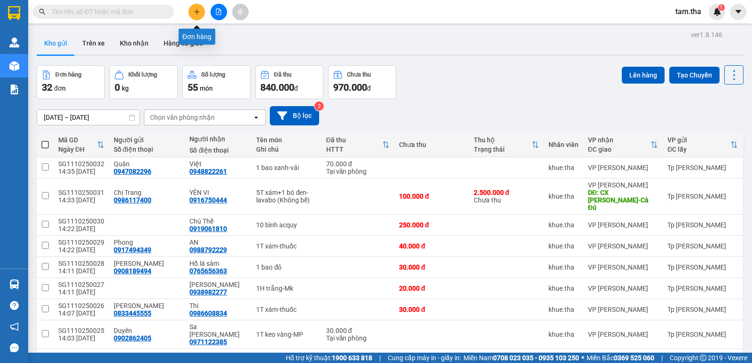
click at [194, 10] on icon "plus" at bounding box center [197, 11] width 7 height 7
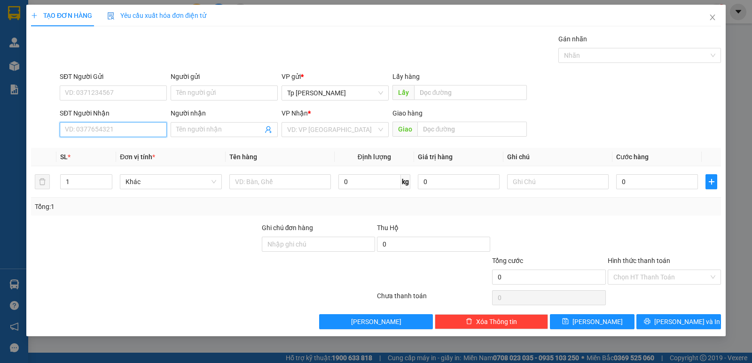
click at [138, 129] on input "SĐT Người Nhận" at bounding box center [113, 129] width 107 height 15
type input "0901919759"
drag, startPoint x: 119, startPoint y: 127, endPoint x: 0, endPoint y: 125, distance: 118.9
click at [0, 126] on div "TẠO ĐƠN HÀNG Yêu cầu xuất hóa đơn điện tử Transit Pickup Surcharge Ids Transit …" at bounding box center [376, 181] width 752 height 363
type input "0938626262"
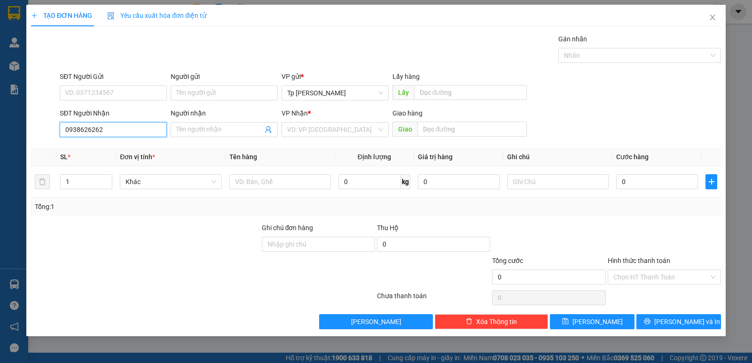
drag, startPoint x: 131, startPoint y: 128, endPoint x: 62, endPoint y: 127, distance: 68.6
click at [5, 126] on div "TẠO ĐƠN HÀNG Yêu cầu xuất hóa đơn điện tử Transit Pickup Surcharge Ids Transit …" at bounding box center [376, 181] width 752 height 363
type input "0938626262"
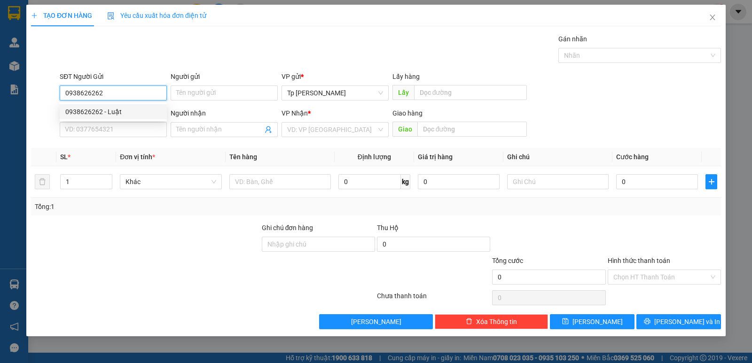
click at [117, 108] on div "0938626262 - Luật" at bounding box center [113, 112] width 96 height 10
type input "Luật"
type input "0937809396"
type input "Hương"
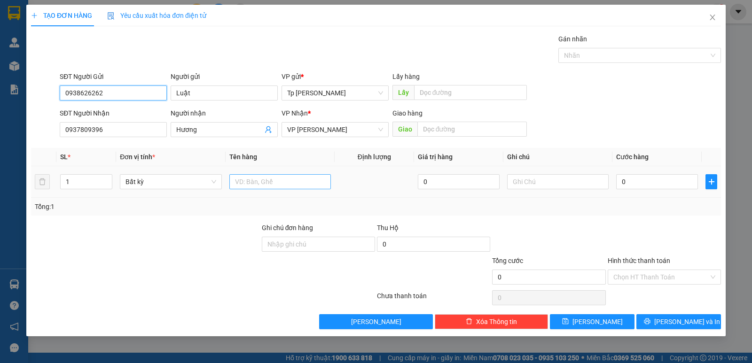
type input "0938626262"
click at [244, 175] on input "text" at bounding box center [279, 181] width 101 height 15
type input "1T xốp vàng _ yến"
click at [632, 184] on input "0" at bounding box center [657, 181] width 82 height 15
type input "1"
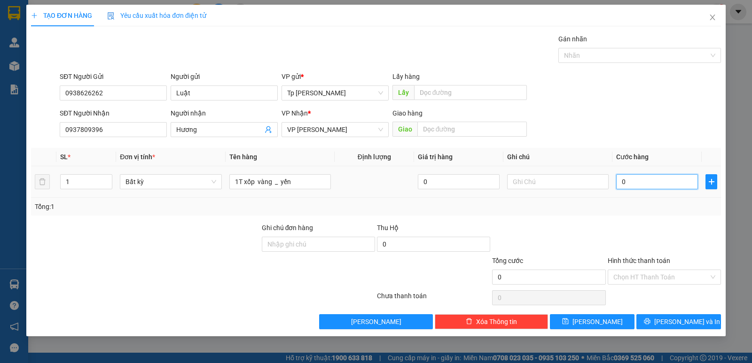
type input "1"
type input "15"
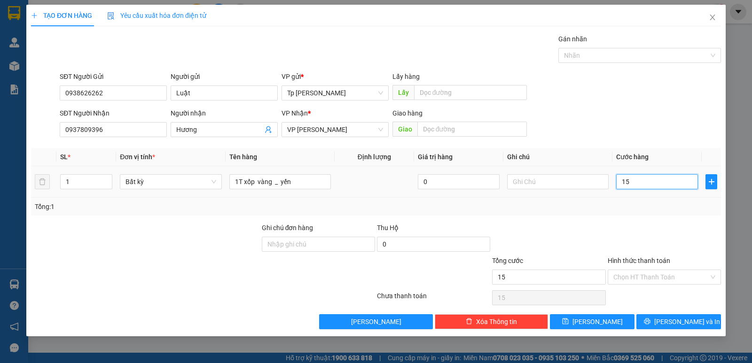
type input "150"
type input "150.000"
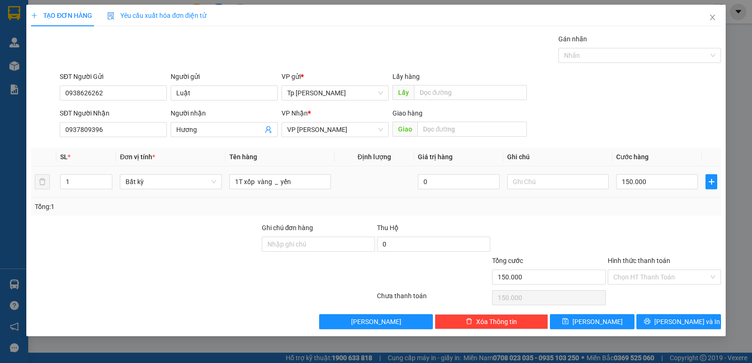
click at [636, 202] on div "Tổng: 1" at bounding box center [376, 207] width 690 height 18
click at [634, 280] on input "Hình thức thanh toán" at bounding box center [660, 277] width 95 height 14
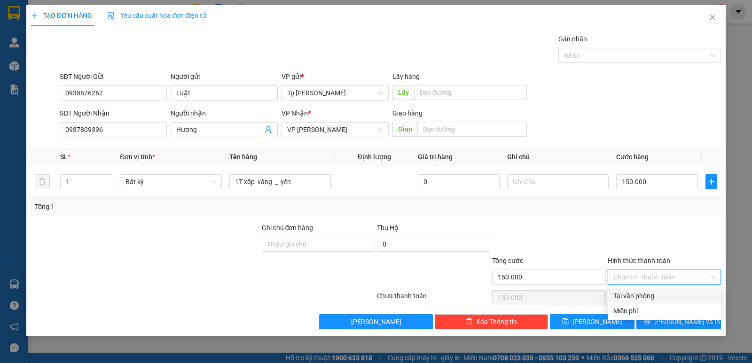
click at [643, 296] on div "Tại văn phòng" at bounding box center [664, 296] width 102 height 10
type input "0"
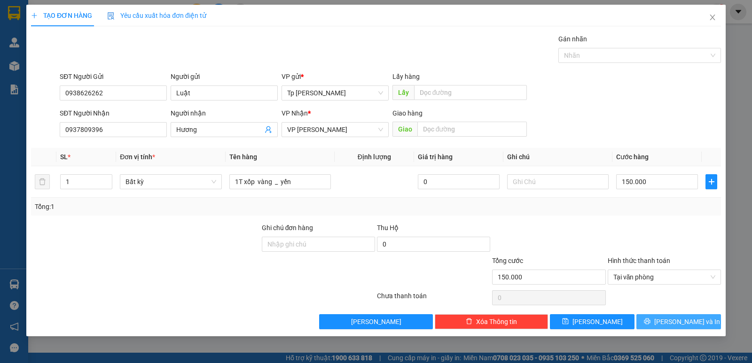
drag, startPoint x: 669, startPoint y: 318, endPoint x: 661, endPoint y: 312, distance: 9.1
click at [669, 317] on button "Lưu và In" at bounding box center [678, 321] width 85 height 15
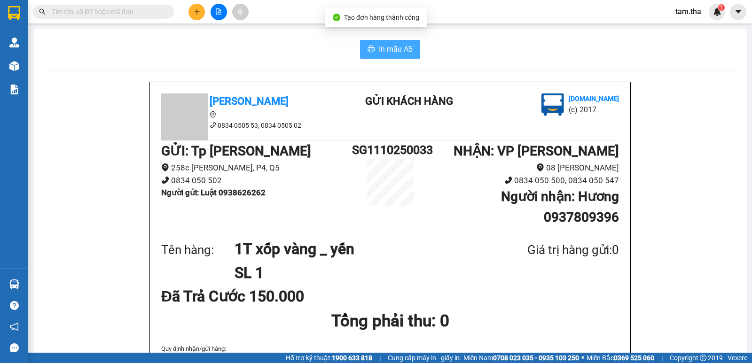
click at [381, 49] on span "In mẫu A5" at bounding box center [396, 49] width 34 height 12
click at [197, 7] on button at bounding box center [196, 12] width 16 height 16
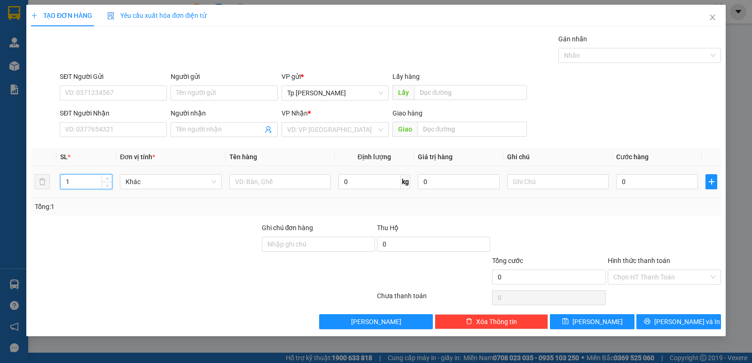
drag, startPoint x: 90, startPoint y: 179, endPoint x: 259, endPoint y: 173, distance: 169.7
click at [24, 178] on div "TẠO ĐƠN HÀNG Yêu cầu xuất hóa đơn điện tử Transit Pickup Surcharge Ids Transit …" at bounding box center [376, 181] width 752 height 363
type input "7"
click at [292, 179] on input "text" at bounding box center [279, 181] width 101 height 15
type input "7T xám _ thuốc tôm"
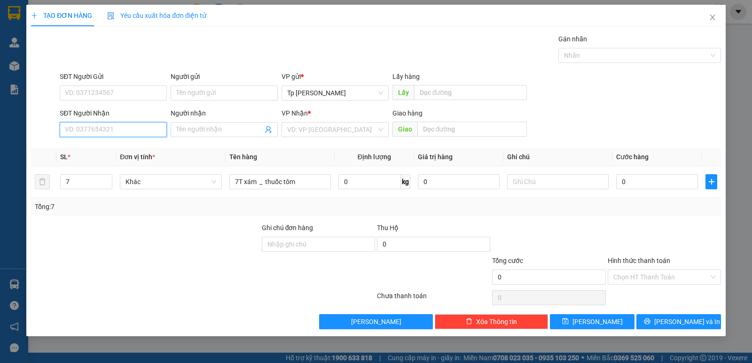
drag, startPoint x: 135, startPoint y: 132, endPoint x: 396, endPoint y: 41, distance: 275.9
click at [149, 122] on input "SĐT Người Nhận" at bounding box center [113, 129] width 107 height 15
click at [240, 123] on span at bounding box center [224, 129] width 107 height 15
click at [198, 128] on input "khâm lí" at bounding box center [219, 130] width 86 height 10
drag, startPoint x: 202, startPoint y: 127, endPoint x: 193, endPoint y: 127, distance: 8.9
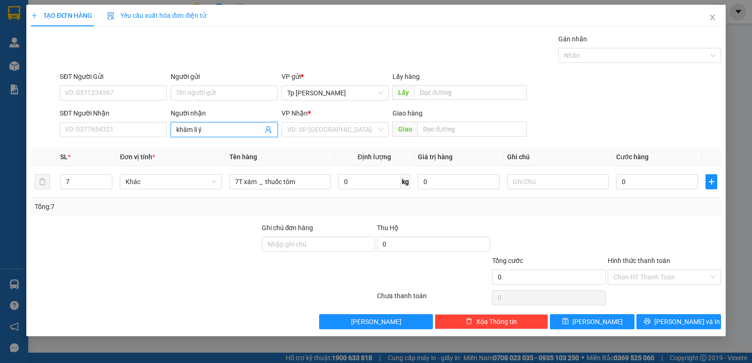
click at [193, 127] on input "khâm lí ý" at bounding box center [219, 130] width 86 height 10
type input "khâm lý"
click at [297, 133] on input "search" at bounding box center [331, 130] width 89 height 14
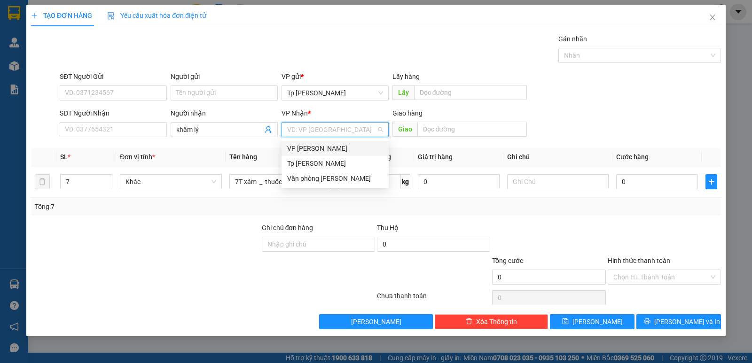
click at [318, 145] on div "VP Phan Rang" at bounding box center [335, 148] width 96 height 10
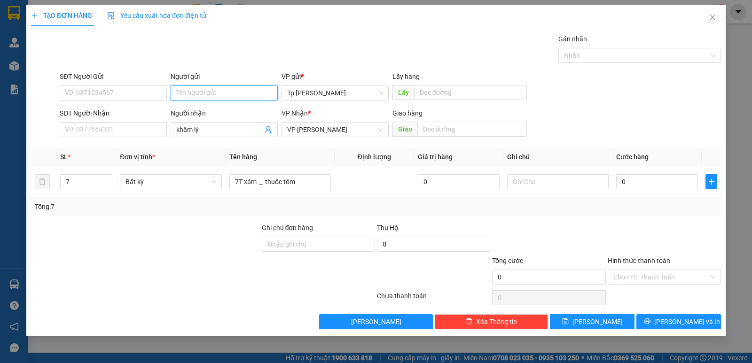
click at [194, 94] on input "Người gửi" at bounding box center [224, 93] width 107 height 15
type input "chú thảo"
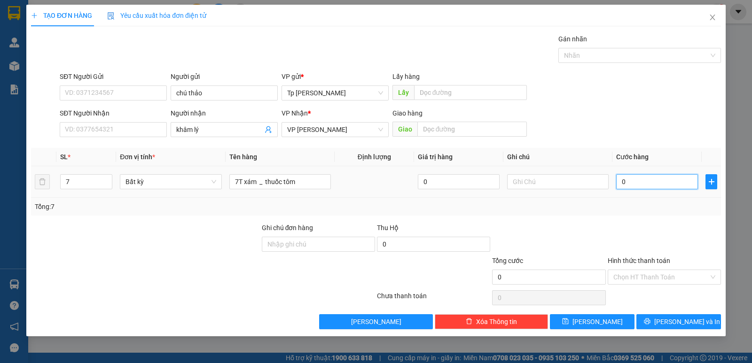
click at [633, 183] on input "0" at bounding box center [657, 181] width 82 height 15
click at [634, 187] on input "0" at bounding box center [657, 181] width 82 height 15
type input "02"
type input "2"
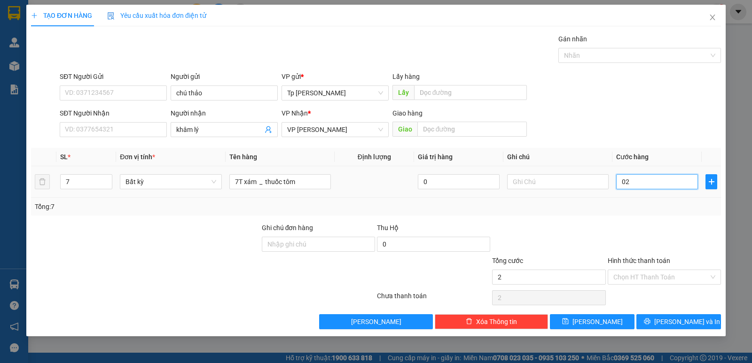
type input "021"
type input "21"
type input "0.210"
type input "210"
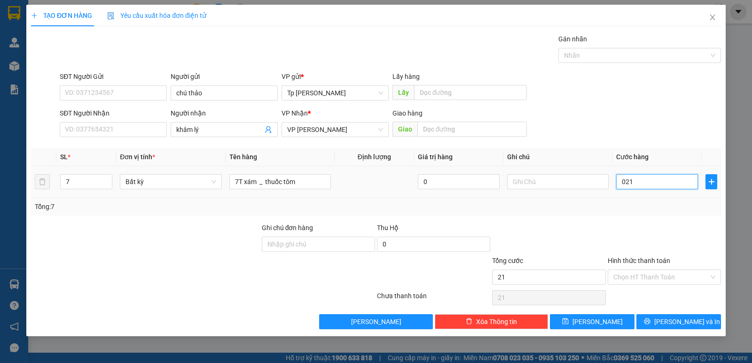
type input "210"
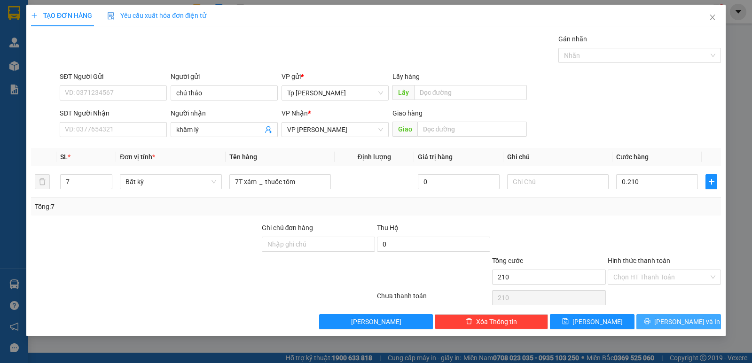
type input "210.000"
click at [650, 324] on icon "printer" at bounding box center [647, 321] width 7 height 7
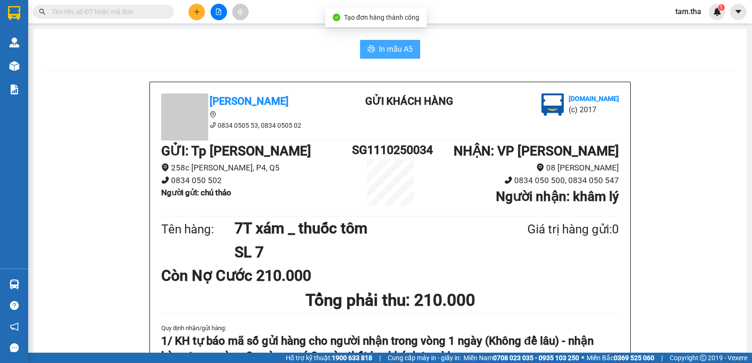
click at [408, 44] on span "In mẫu A5" at bounding box center [396, 49] width 34 height 12
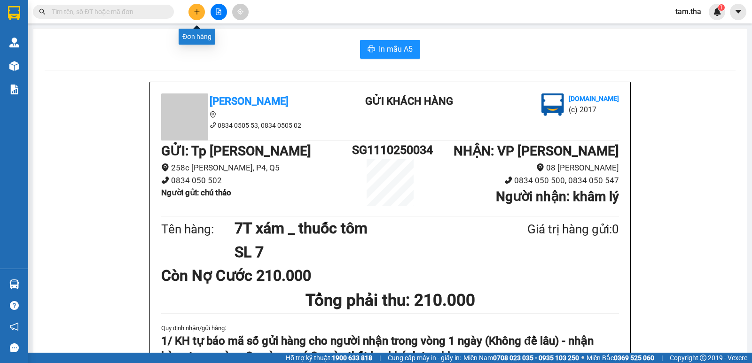
click at [200, 9] on button at bounding box center [196, 12] width 16 height 16
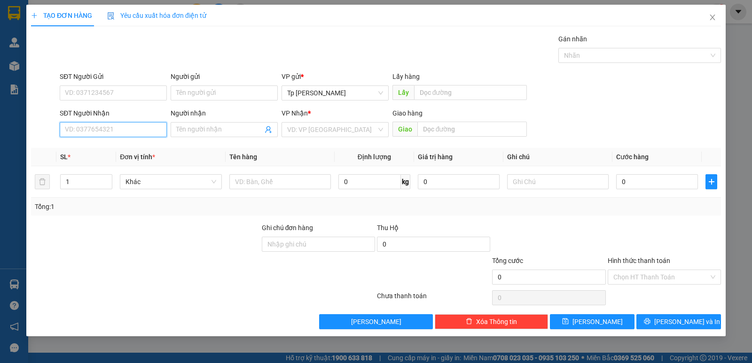
click at [134, 129] on input "SĐT Người Nhận" at bounding box center [113, 129] width 107 height 15
type input "0906323424"
click at [136, 152] on div "0906323424 - linh" at bounding box center [113, 148] width 96 height 10
type input "linh"
type input "0906323424"
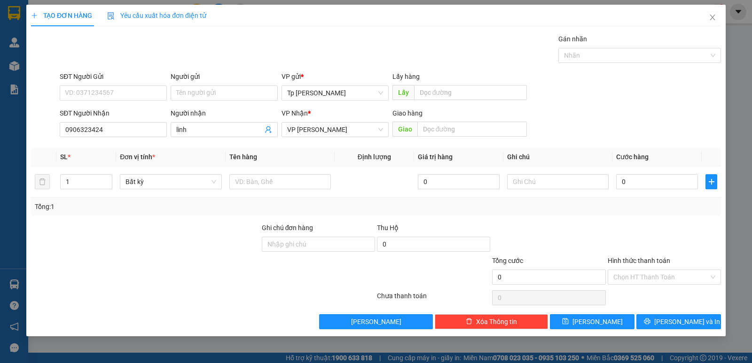
click at [130, 83] on div "SĐT Người Gửi" at bounding box center [113, 78] width 107 height 14
click at [125, 97] on input "SĐT Người Gửi" at bounding box center [113, 93] width 107 height 15
type input "0973383737"
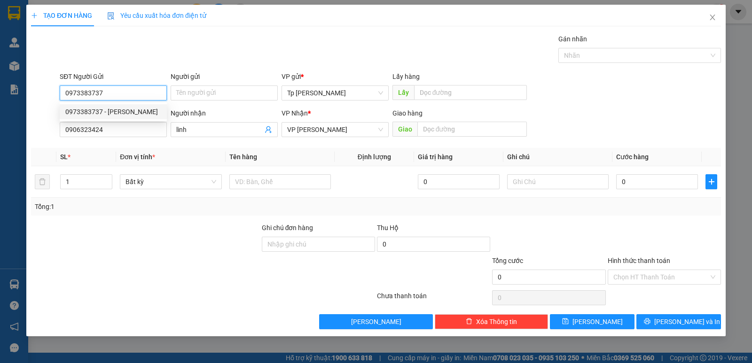
click at [122, 112] on div "0973383737 - Linh" at bounding box center [113, 112] width 96 height 10
type input "Linh"
type input "0973383737"
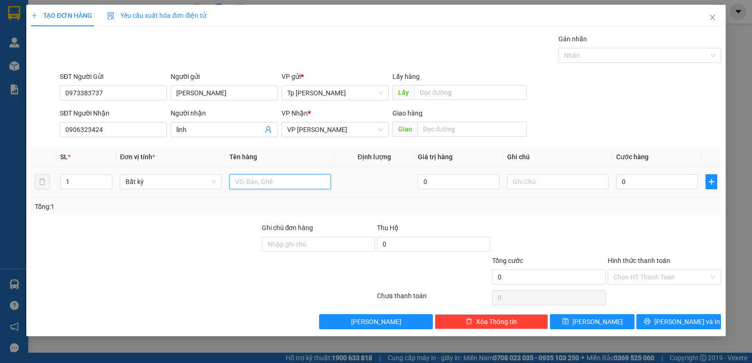
click at [260, 183] on input "text" at bounding box center [279, 181] width 101 height 15
type input "1T xốp vàng _ đồ ăn"
click at [647, 181] on input "0" at bounding box center [657, 181] width 82 height 15
type input "3"
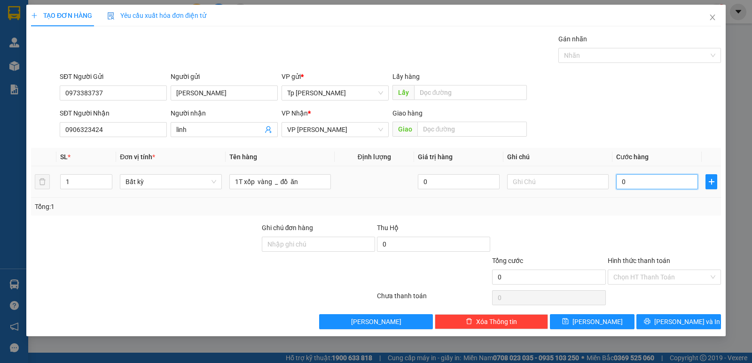
type input "3"
type input "30"
type input "30.000"
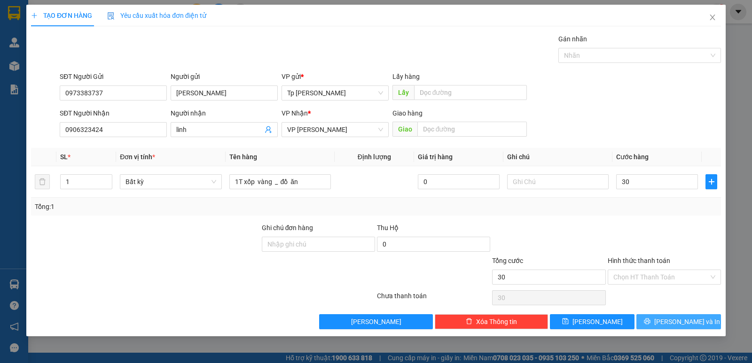
type input "30.000"
click at [683, 320] on span "Lưu và In" at bounding box center [687, 322] width 66 height 10
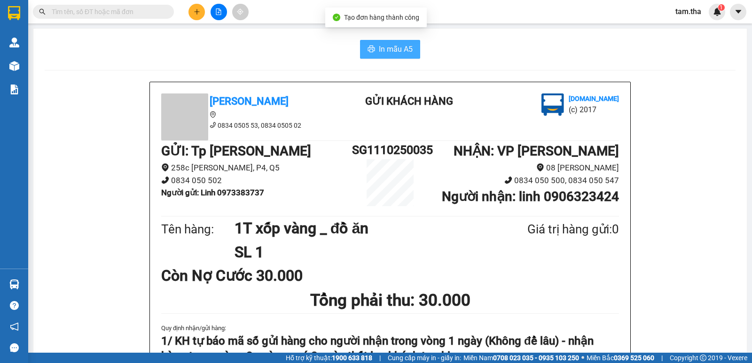
click at [373, 42] on button "In mẫu A5" at bounding box center [390, 49] width 60 height 19
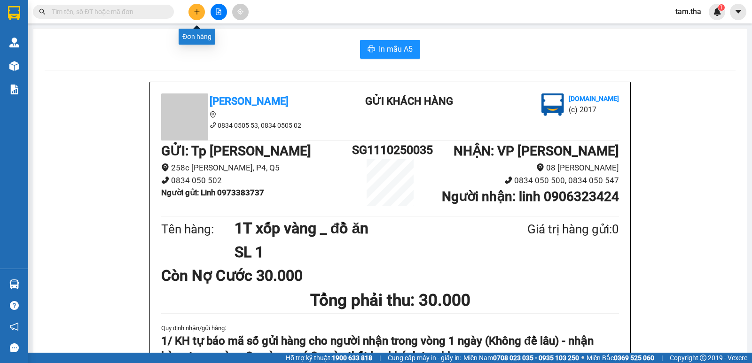
click at [199, 15] on icon "plus" at bounding box center [197, 11] width 7 height 7
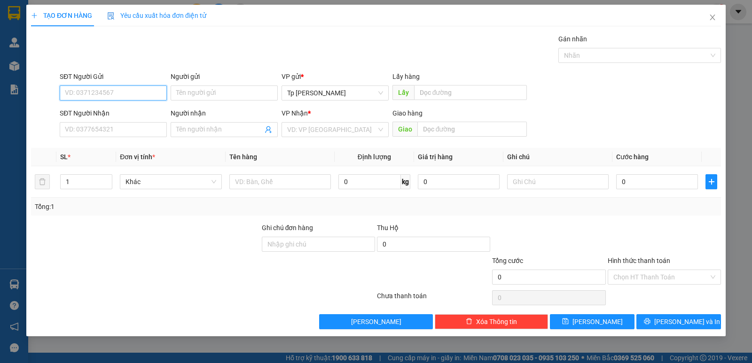
click at [136, 95] on input "SĐT Người Gửi" at bounding box center [113, 93] width 107 height 15
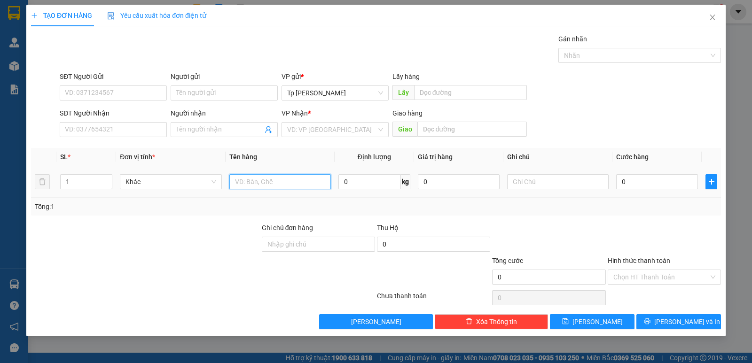
click at [245, 181] on input "text" at bounding box center [279, 181] width 101 height 15
type input "1 hop xam=MP"
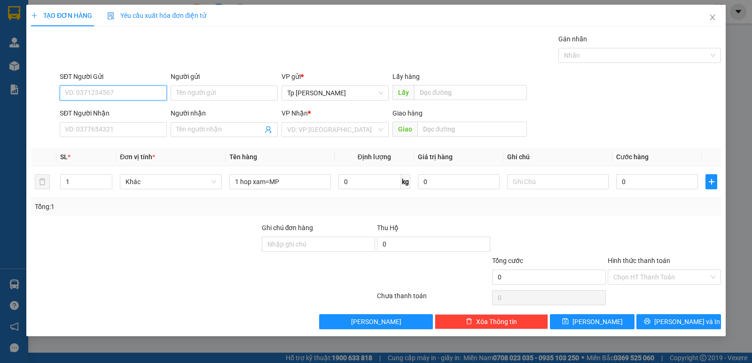
click at [65, 88] on input "SĐT Người Gửi" at bounding box center [113, 93] width 107 height 15
click at [111, 96] on input "SĐT Người Gửi" at bounding box center [113, 93] width 107 height 15
click at [109, 111] on div "0908273717 - Huyền" at bounding box center [113, 112] width 96 height 10
type input "0908273717"
type input "Huyền"
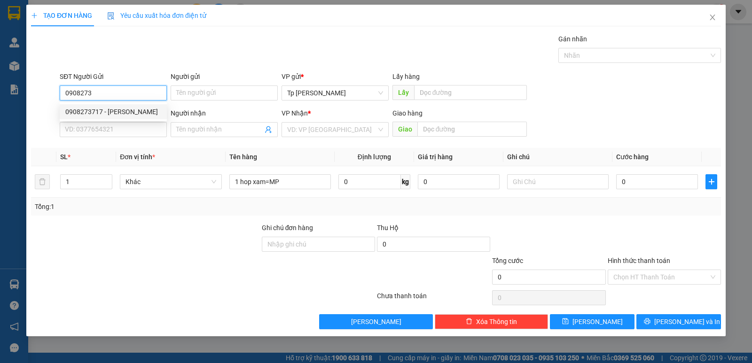
type input "0933135370"
type input "Âu"
type input "nhan luong"
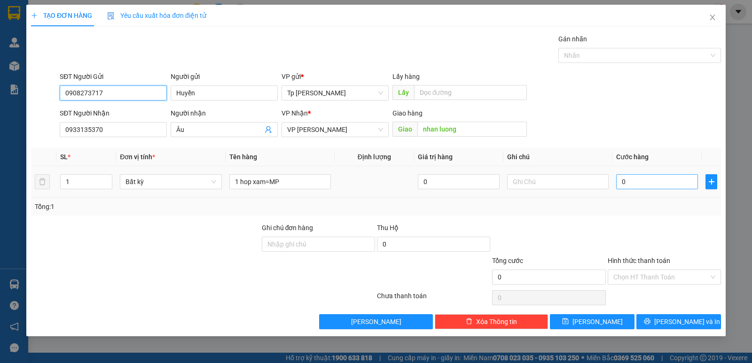
type input "0908273717"
click at [631, 179] on input "0" at bounding box center [657, 181] width 82 height 15
type input "3"
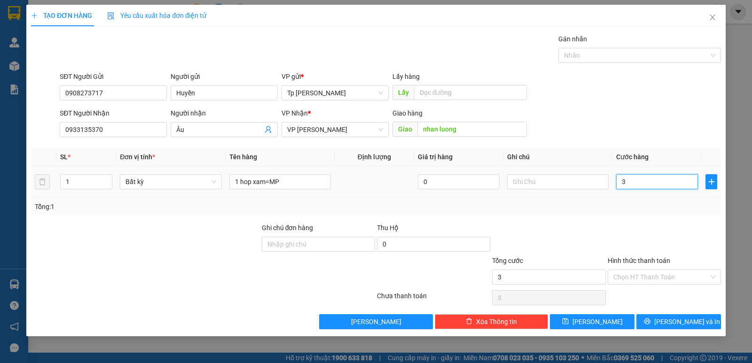
type input "30"
type input "30.000"
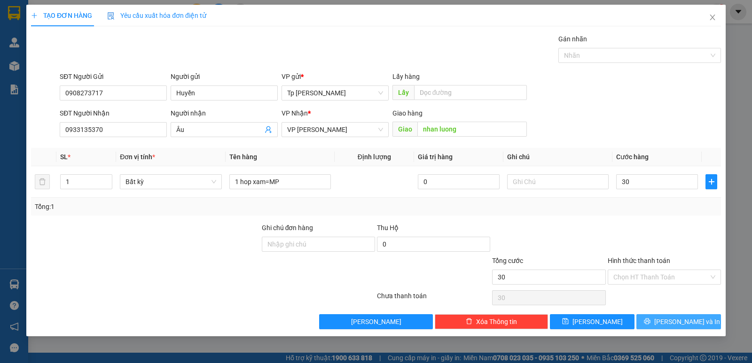
type input "30.000"
click at [678, 326] on span "Lưu và In" at bounding box center [687, 322] width 66 height 10
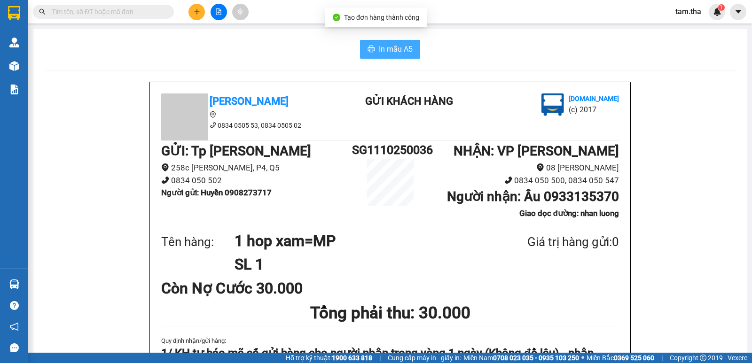
click at [382, 52] on span "In mẫu A5" at bounding box center [396, 49] width 34 height 12
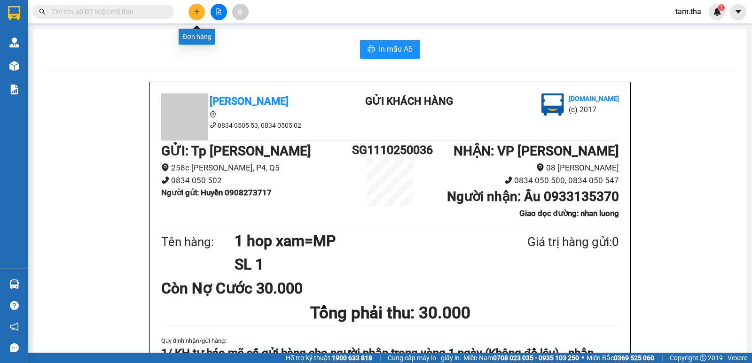
click at [197, 11] on icon "plus" at bounding box center [196, 11] width 0 height 5
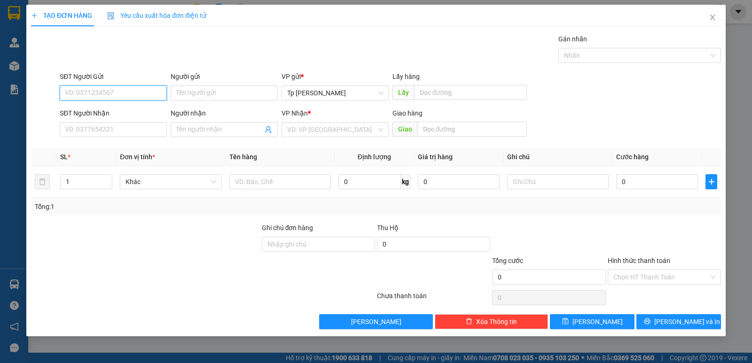
click at [100, 89] on input "SĐT Người Gửi" at bounding box center [113, 93] width 107 height 15
type input "0932643404"
click at [111, 111] on div "0932643404 - quyền" at bounding box center [113, 112] width 96 height 10
type input "quyền"
type input "0978749070"
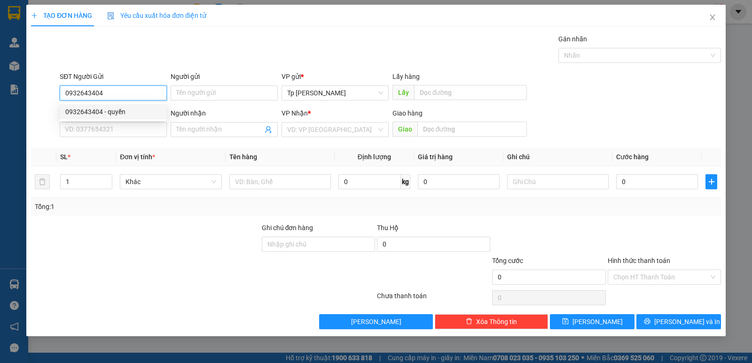
type input "KimKiềuHưng"
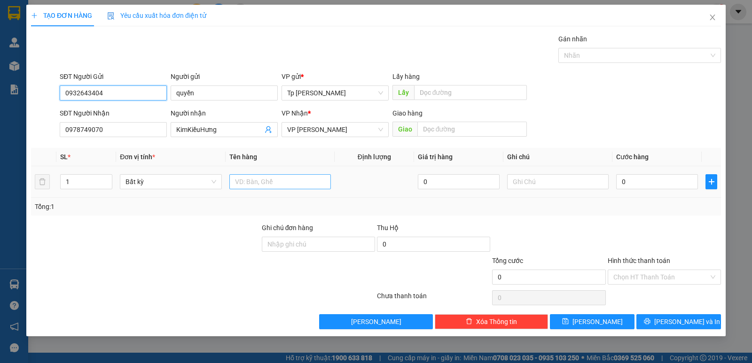
type input "0932643404"
click at [256, 175] on input "text" at bounding box center [279, 181] width 101 height 15
type input "1 bao Xanh = QA"
click at [640, 177] on input "0" at bounding box center [657, 181] width 82 height 15
type input "1"
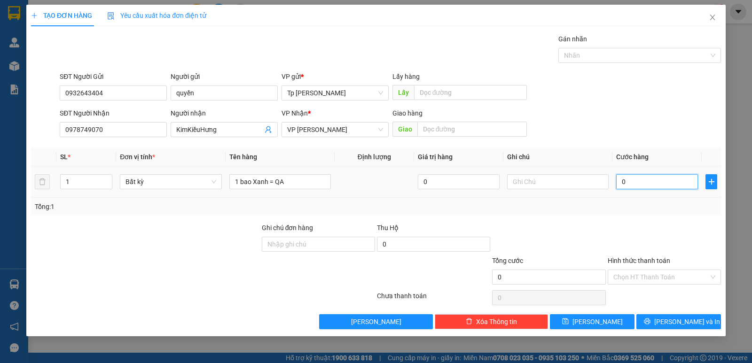
type input "1"
type input "10"
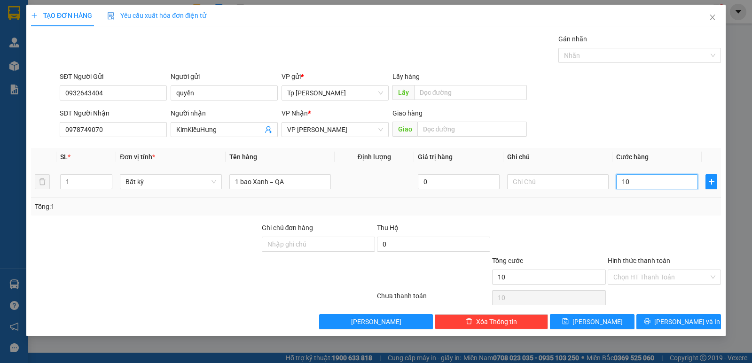
type input "100"
type input "100.000"
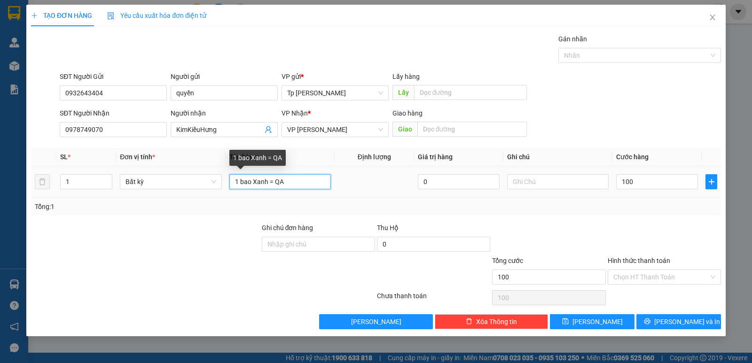
type input "100.000"
click at [268, 179] on input "1 bao Xanh = QA" at bounding box center [279, 181] width 101 height 15
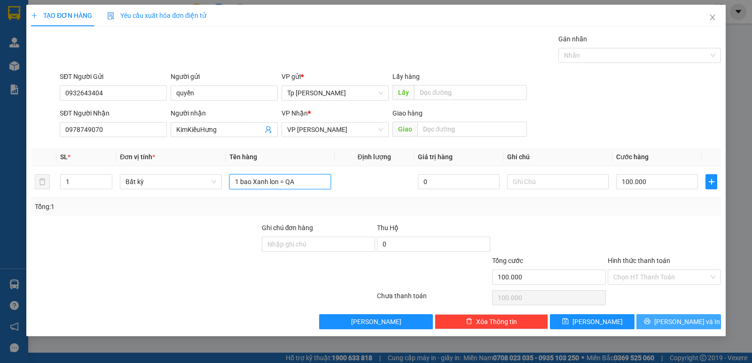
type input "1 bao Xanh lon = QA"
click at [686, 319] on span "Lưu và In" at bounding box center [687, 322] width 66 height 10
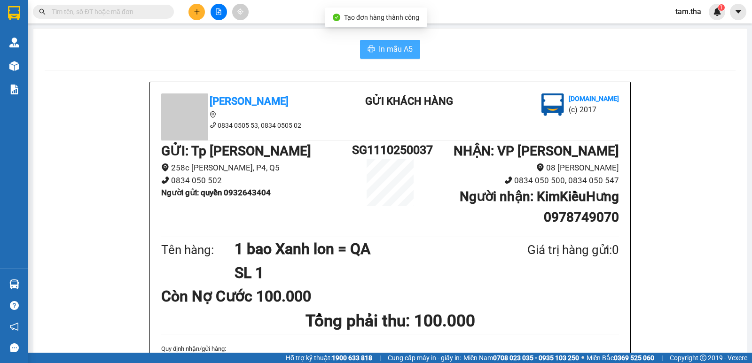
click at [398, 50] on span "In mẫu A5" at bounding box center [396, 49] width 34 height 12
click at [197, 9] on icon "plus" at bounding box center [197, 11] width 7 height 7
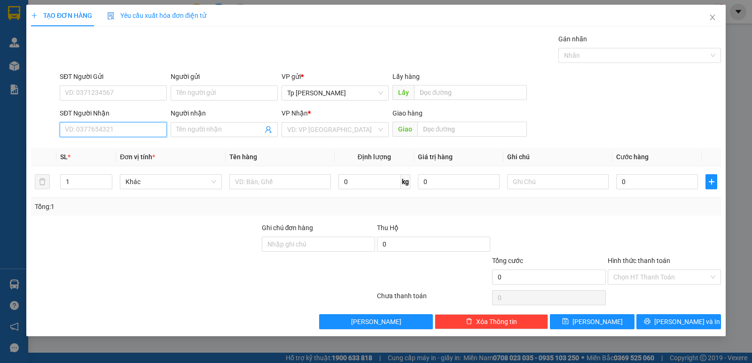
click at [143, 131] on input "SĐT Người Nhận" at bounding box center [113, 129] width 107 height 15
click at [116, 143] on div "0933135370 - Âu" at bounding box center [113, 148] width 96 height 10
type input "0933135370"
type input "Âu"
type input "nhan luong"
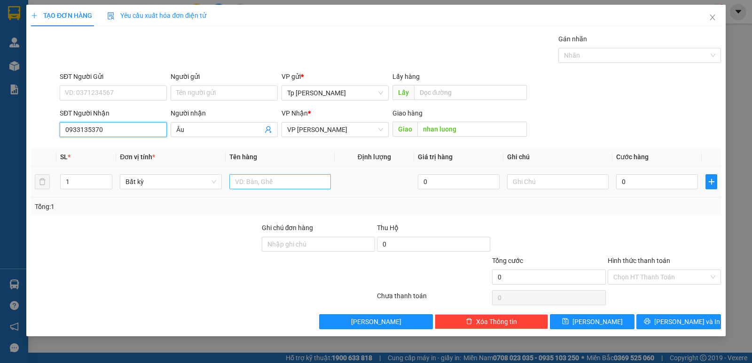
type input "0933135370"
click at [265, 177] on input "text" at bounding box center [279, 181] width 101 height 15
type input "1H xám _ grad giao"
type input "3"
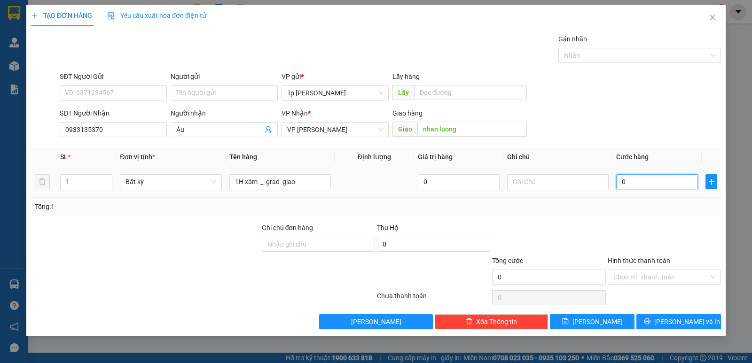
type input "3"
type input "30"
type input "30.000"
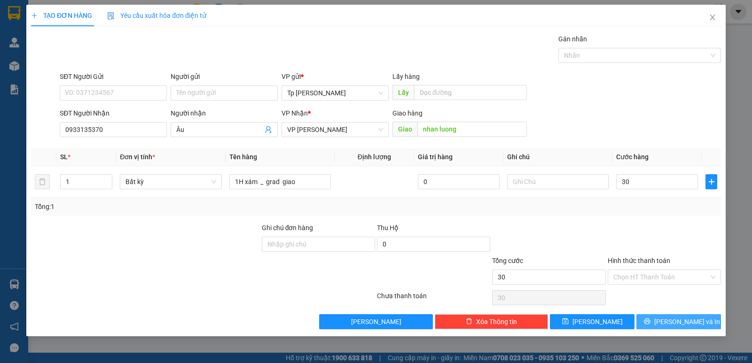
type input "30.000"
click at [650, 321] on icon "printer" at bounding box center [647, 321] width 7 height 7
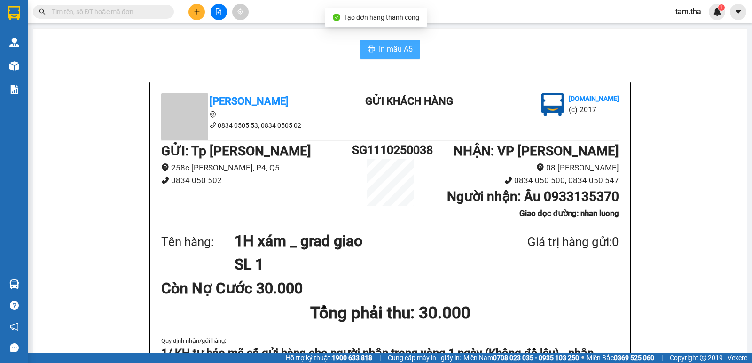
click at [373, 51] on button "In mẫu A5" at bounding box center [390, 49] width 60 height 19
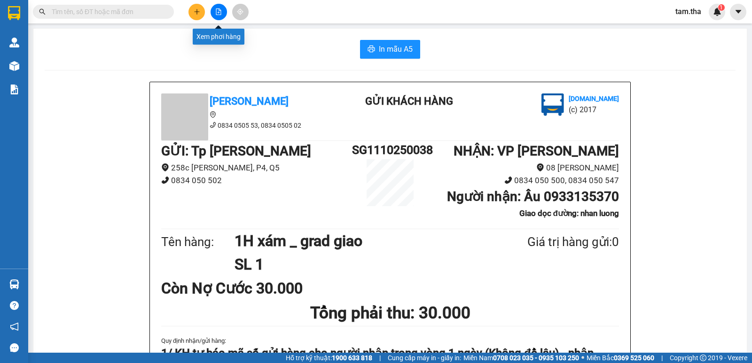
click at [198, 11] on icon "plus" at bounding box center [197, 11] width 7 height 7
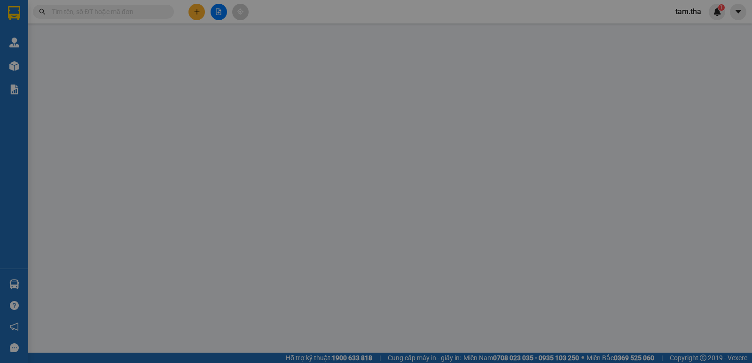
click at [116, 148] on th "SL *" at bounding box center [86, 157] width 60 height 18
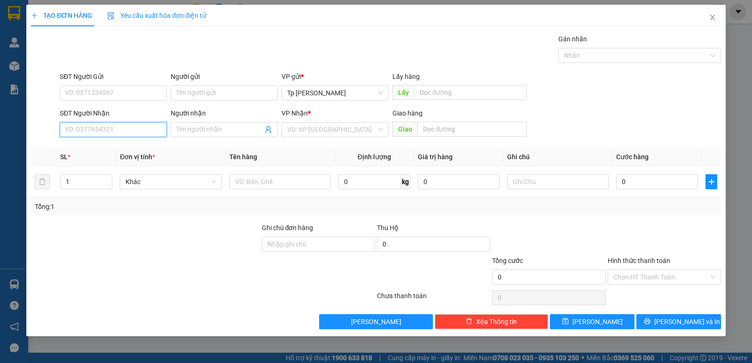
click at [123, 133] on input "SĐT Người Nhận" at bounding box center [113, 129] width 107 height 15
click at [141, 142] on div "0788444420 - Hà" at bounding box center [118, 148] width 117 height 15
type input "0788444420"
type input "Hà"
type input "0788444420"
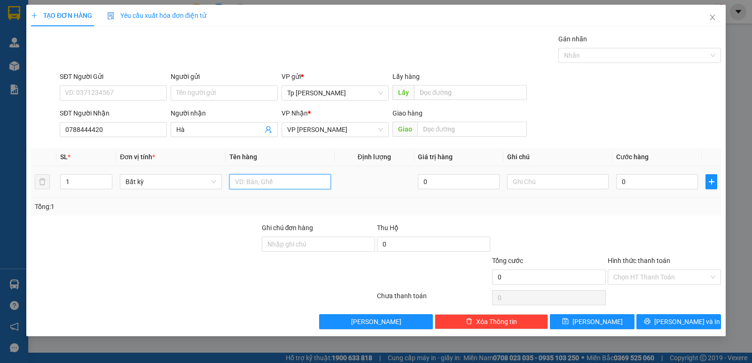
click at [274, 184] on input "text" at bounding box center [279, 181] width 101 height 15
type input "1 bao xanh bánh tráng"
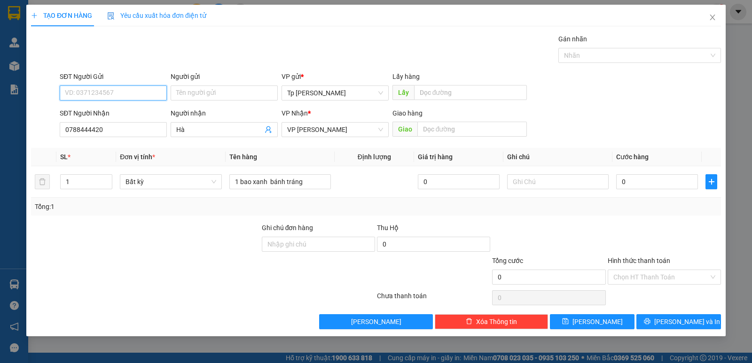
click at [114, 94] on input "SĐT Người Gửi" at bounding box center [113, 93] width 107 height 15
click at [125, 112] on div "0924717779 - mộng thường" at bounding box center [113, 112] width 96 height 10
type input "0924717779"
type input "mộng thường"
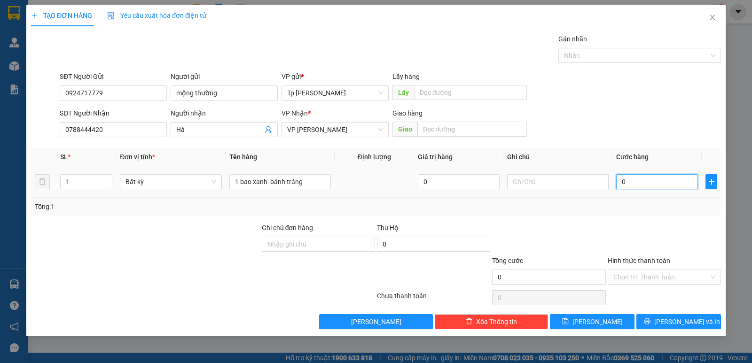
drag, startPoint x: 648, startPoint y: 188, endPoint x: 644, endPoint y: 186, distance: 4.8
click at [647, 187] on input "0" at bounding box center [657, 181] width 82 height 15
type input "8"
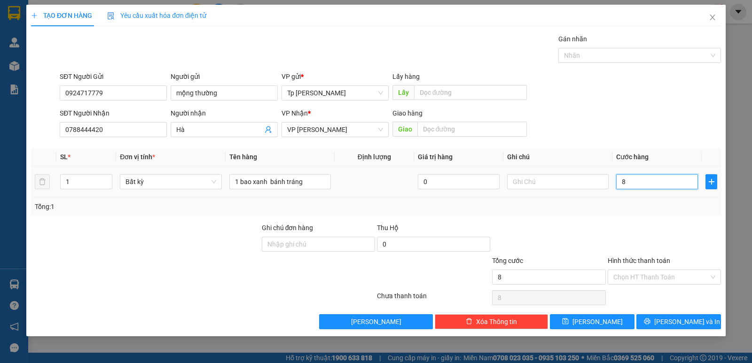
type input "80"
type input "80.000"
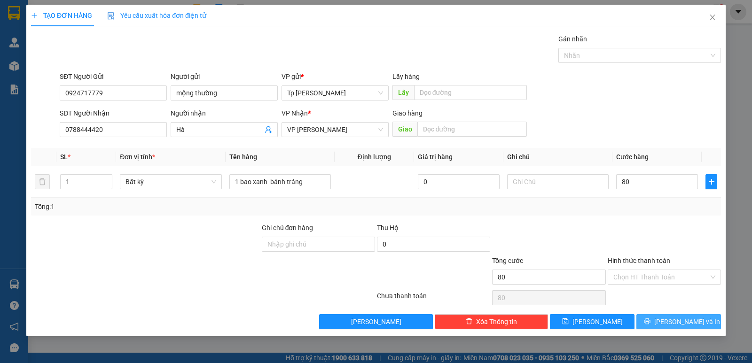
type input "80.000"
click at [658, 329] on button "Lưu và In" at bounding box center [678, 321] width 85 height 15
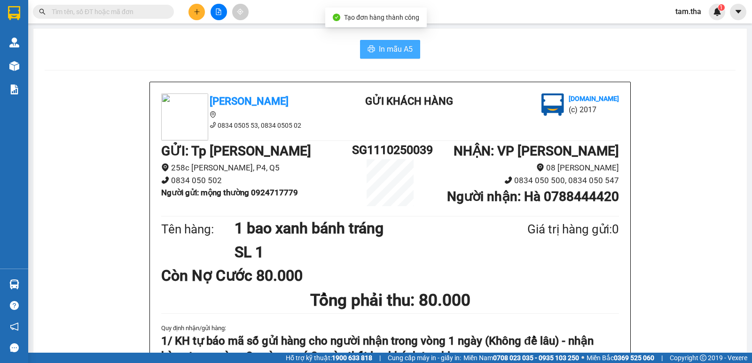
click at [374, 53] on button "In mẫu A5" at bounding box center [390, 49] width 60 height 19
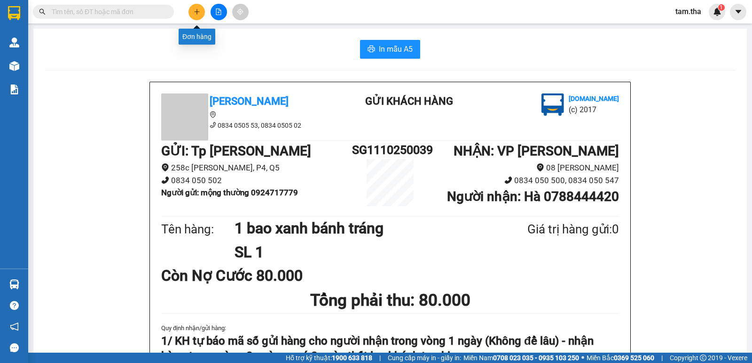
click at [191, 9] on button at bounding box center [196, 12] width 16 height 16
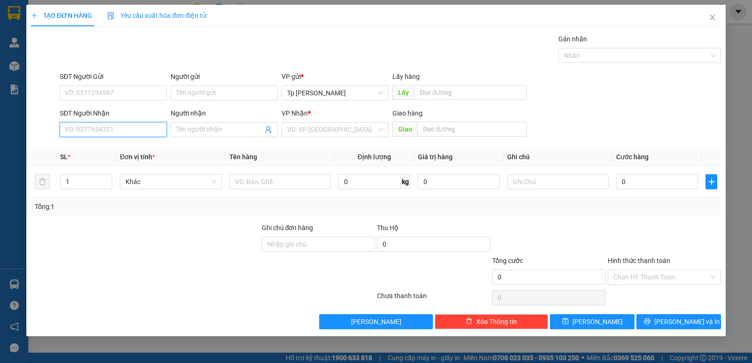
click at [114, 127] on input "SĐT Người Nhận" at bounding box center [113, 129] width 107 height 15
drag, startPoint x: 127, startPoint y: 150, endPoint x: 141, endPoint y: 102, distance: 49.8
click at [129, 147] on div "0916755119 - Sơn(TH HP)" at bounding box center [113, 148] width 96 height 10
type input "0916755119"
type input "Sơn(TH HP)"
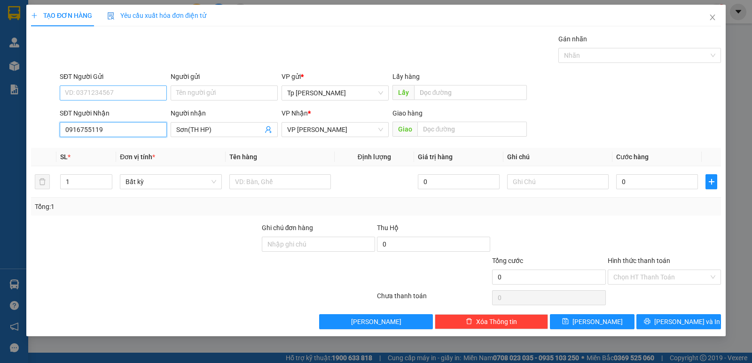
type input "0916755119"
drag, startPoint x: 142, startPoint y: 100, endPoint x: 144, endPoint y: 107, distance: 7.9
click at [145, 99] on input "SĐT Người Gửi" at bounding box center [113, 93] width 107 height 15
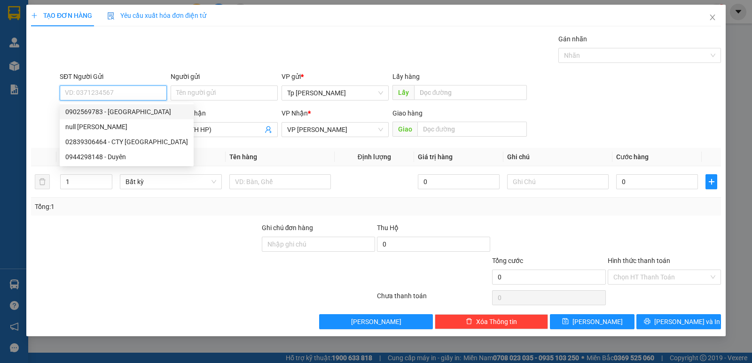
click at [142, 116] on div "0902569783 - LE Huy" at bounding box center [126, 112] width 123 height 10
type input "0902569783"
type input "LE Huy"
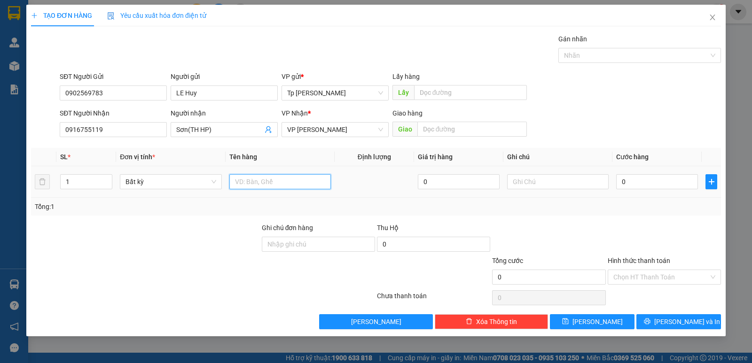
click at [245, 180] on input "text" at bounding box center [279, 181] width 101 height 15
type input "1T xám _ LK"
click at [663, 174] on input "0" at bounding box center [657, 181] width 82 height 15
type input "4"
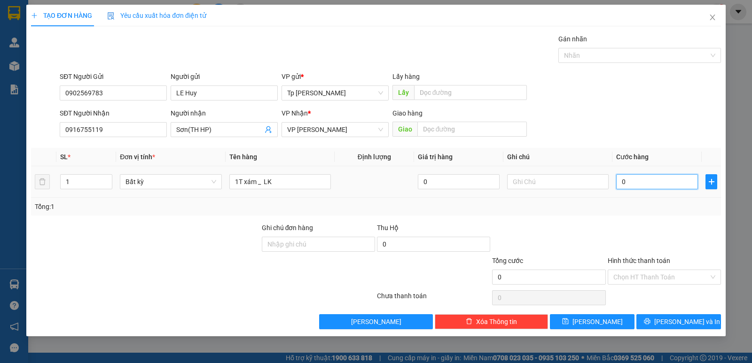
type input "4"
type input "40"
drag, startPoint x: 663, startPoint y: 175, endPoint x: 604, endPoint y: 183, distance: 59.3
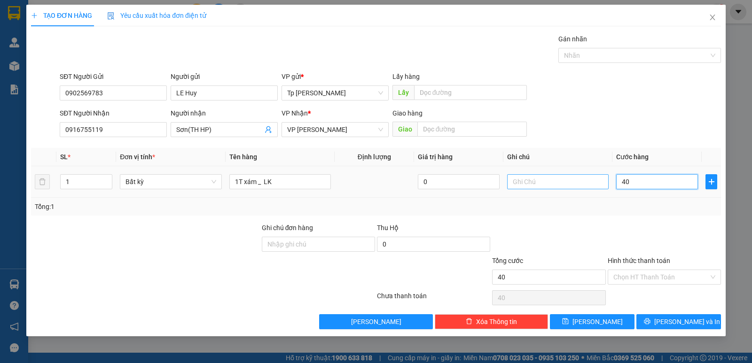
click at [604, 183] on tr "1 Bất kỳ 1T xám _ LK 0 40" at bounding box center [376, 181] width 690 height 31
type input "3"
type input "30"
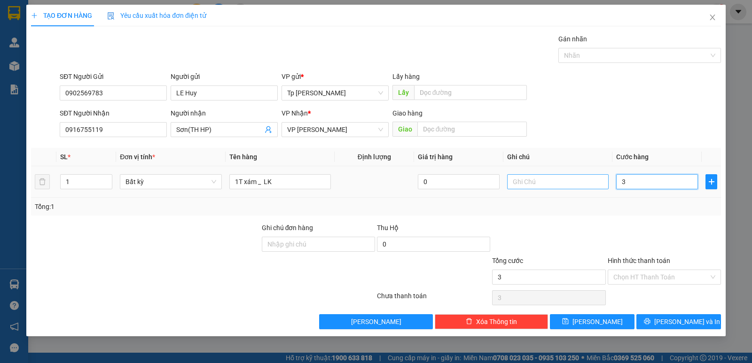
type input "30"
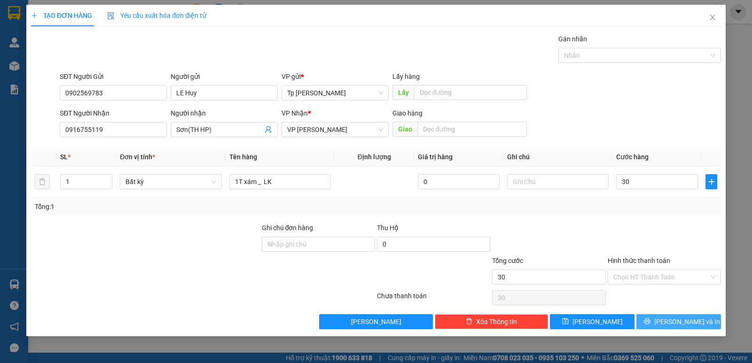
type input "30.000"
click at [650, 322] on icon "printer" at bounding box center [647, 321] width 7 height 7
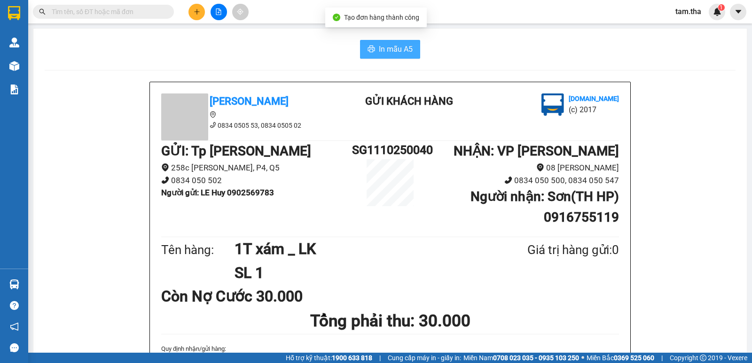
click at [389, 52] on span "In mẫu A5" at bounding box center [396, 49] width 34 height 12
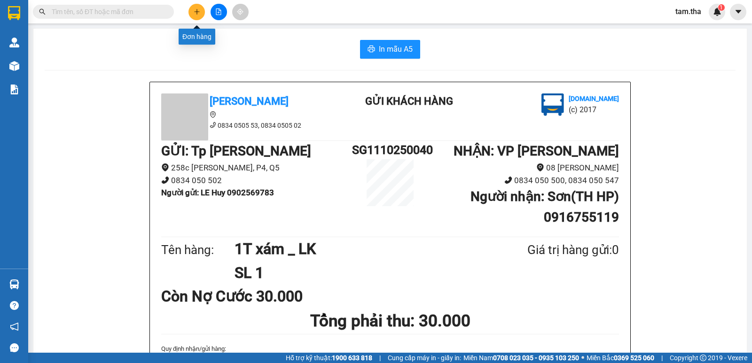
click at [198, 10] on icon "plus" at bounding box center [197, 11] width 7 height 7
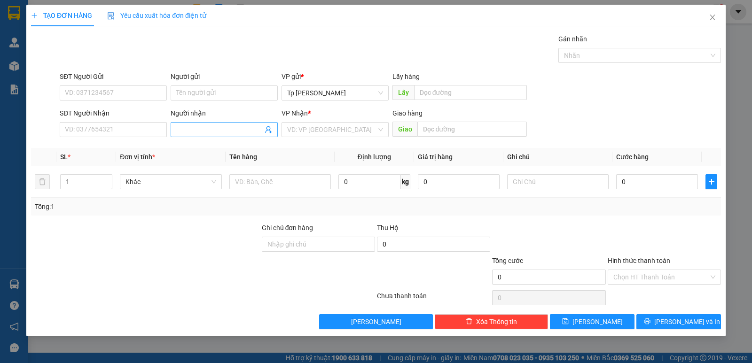
click at [197, 125] on input "Người nhận" at bounding box center [219, 130] width 86 height 10
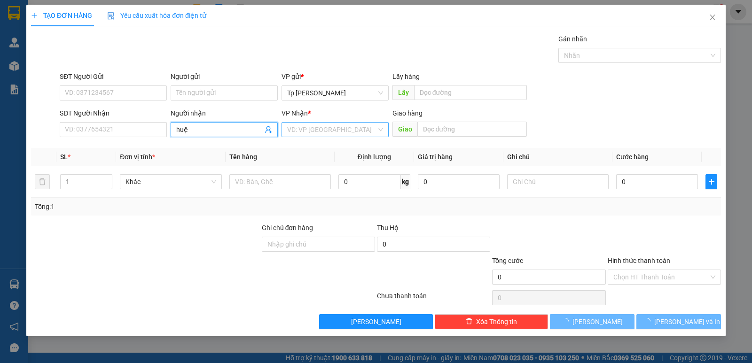
type input "huệ"
click at [287, 129] on input "search" at bounding box center [331, 130] width 89 height 14
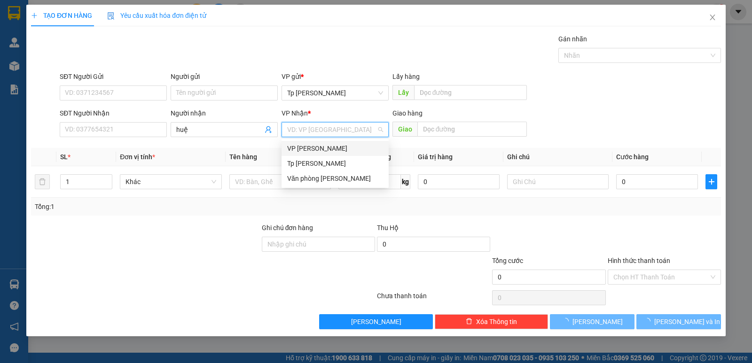
click at [304, 147] on div "VP Phan Rang" at bounding box center [335, 148] width 96 height 10
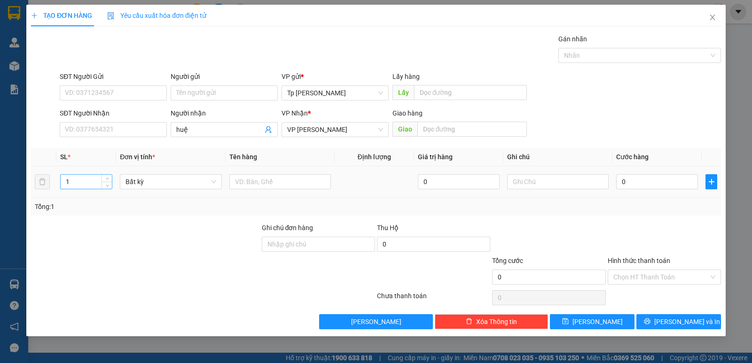
click at [107, 174] on div "1" at bounding box center [86, 181] width 52 height 15
type input "2"
click at [105, 175] on span "Increase Value" at bounding box center [106, 179] width 10 height 8
drag, startPoint x: 266, startPoint y: 187, endPoint x: 265, endPoint y: 180, distance: 7.3
click at [265, 180] on input "text" at bounding box center [279, 181] width 101 height 15
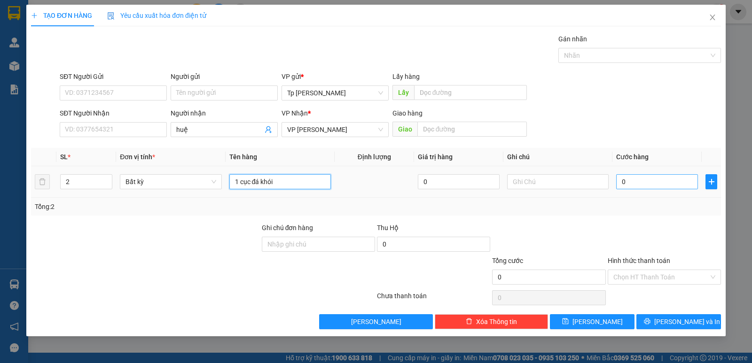
type input "1 cục đá khói"
click at [621, 179] on input "0" at bounding box center [657, 181] width 82 height 15
type input "5"
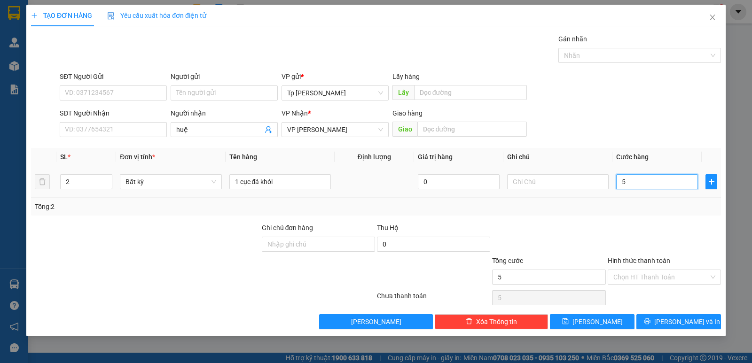
type input "50"
type input "5"
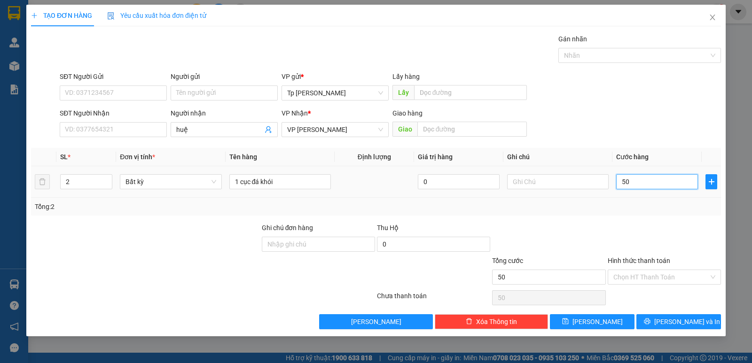
type input "5"
type input "0"
type input "08"
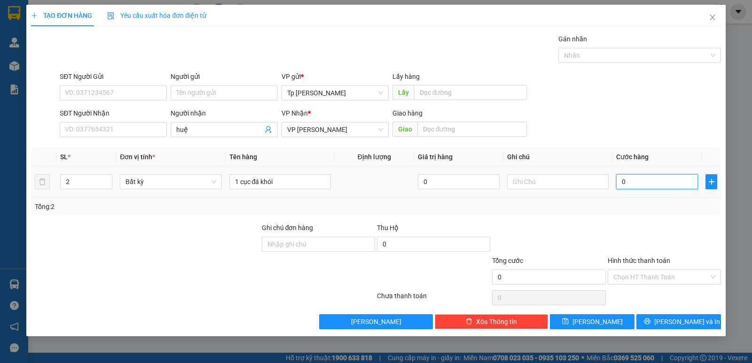
type input "8"
type input "080"
type input "80"
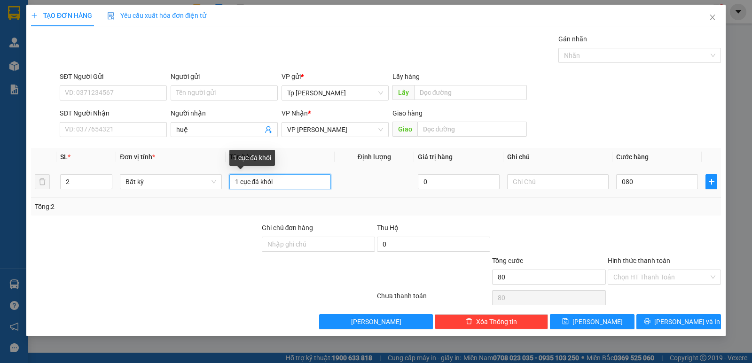
type input "80.000"
click at [277, 185] on input "1 cục đá khói" at bounding box center [279, 181] width 101 height 15
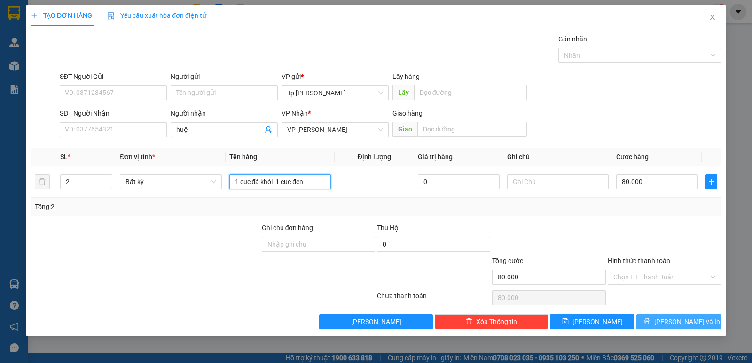
type input "1 cục đá khói 1 cục đen"
click at [660, 317] on button "Lưu và In" at bounding box center [678, 321] width 85 height 15
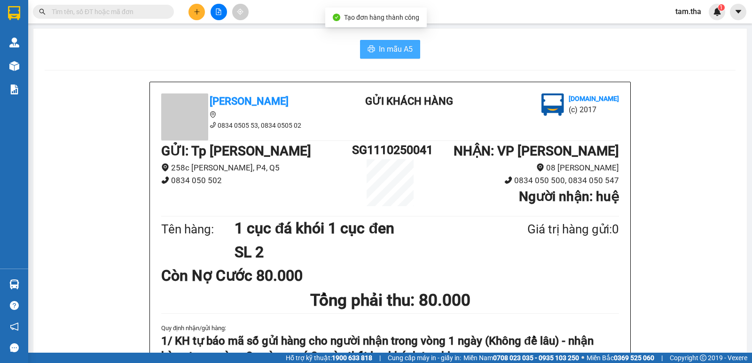
click at [391, 52] on span "In mẫu A5" at bounding box center [396, 49] width 34 height 12
click at [201, 14] on button at bounding box center [196, 12] width 16 height 16
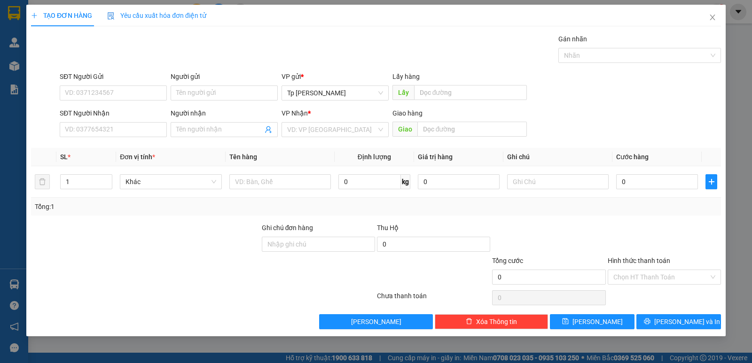
click at [132, 122] on div "SĐT Người Nhận" at bounding box center [113, 115] width 107 height 14
click at [127, 123] on input "SĐT Người Nhận" at bounding box center [113, 129] width 107 height 15
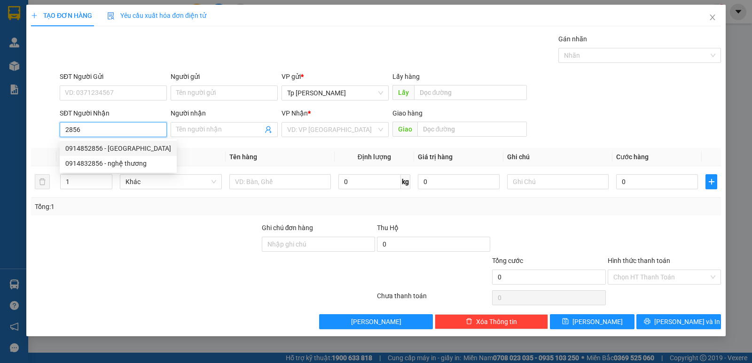
click at [116, 144] on div "0914852856 - Nghệ Thương" at bounding box center [118, 148] width 106 height 10
type input "0914852856"
type input "Nghệ Thương"
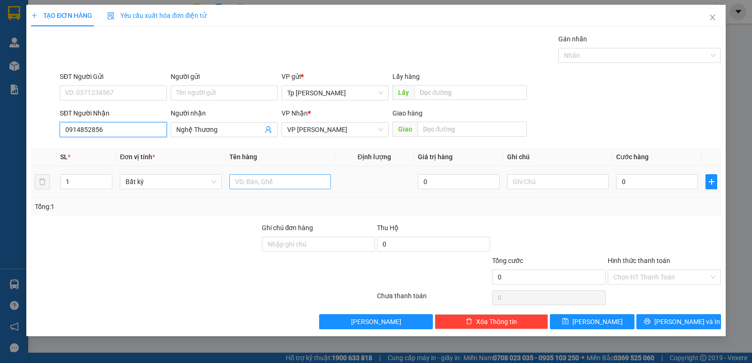
type input "0914852856"
click at [276, 184] on input "text" at bounding box center [279, 181] width 101 height 15
type input "1 H xám bọc nilon _ LK"
click at [669, 185] on input "0" at bounding box center [657, 181] width 82 height 15
type input "2"
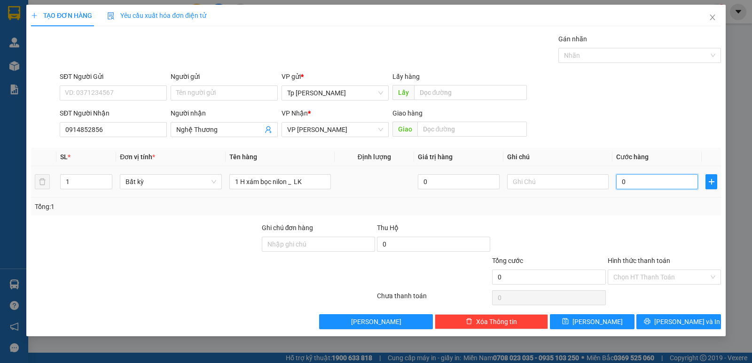
type input "2"
type input "20"
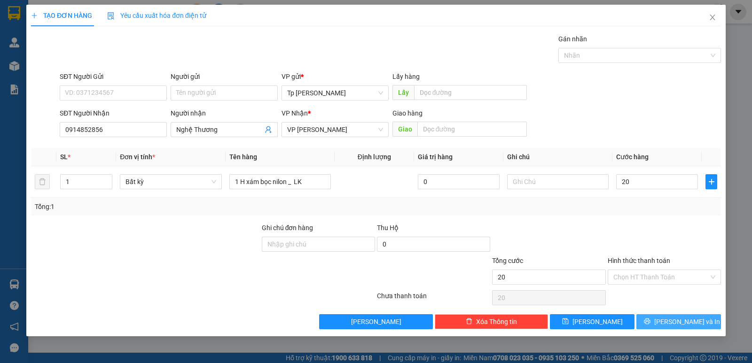
type input "20.000"
click at [658, 317] on button "Lưu và In" at bounding box center [678, 321] width 85 height 15
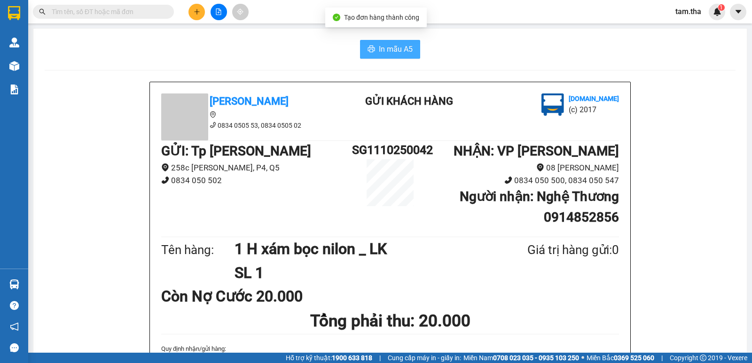
click at [413, 55] on button "In mẫu A5" at bounding box center [390, 49] width 60 height 19
click at [204, 13] on div at bounding box center [218, 12] width 70 height 16
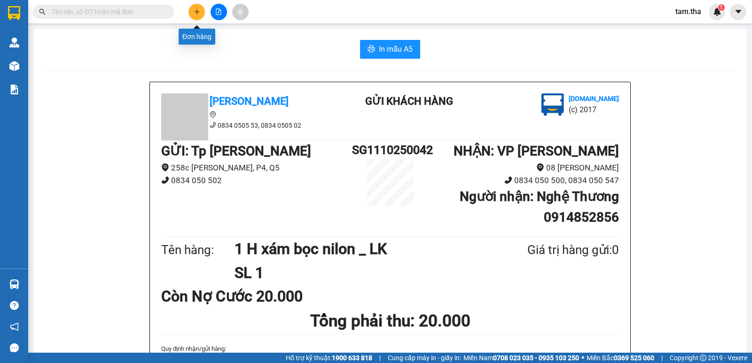
click at [202, 13] on button at bounding box center [196, 12] width 16 height 16
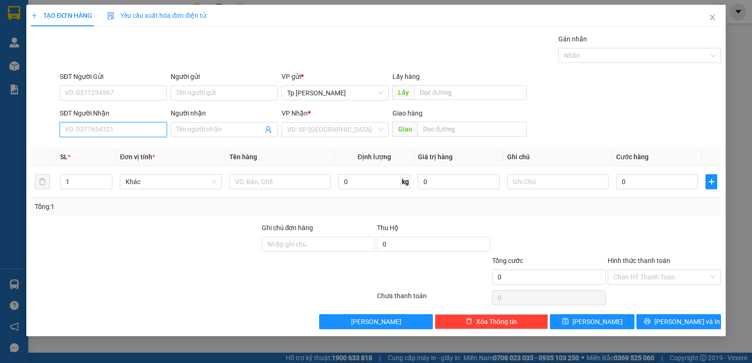
click at [119, 136] on input "SĐT Người Nhận" at bounding box center [113, 129] width 107 height 15
click at [130, 144] on div "0913899051 - Ngọc Tý" at bounding box center [113, 148] width 96 height 10
type input "0913899051"
type input "Ngọc Tý"
type input "0913899051"
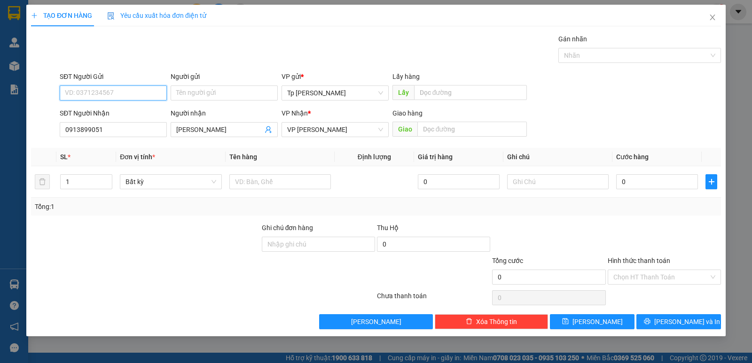
click at [157, 94] on input "SĐT Người Gửi" at bounding box center [113, 93] width 107 height 15
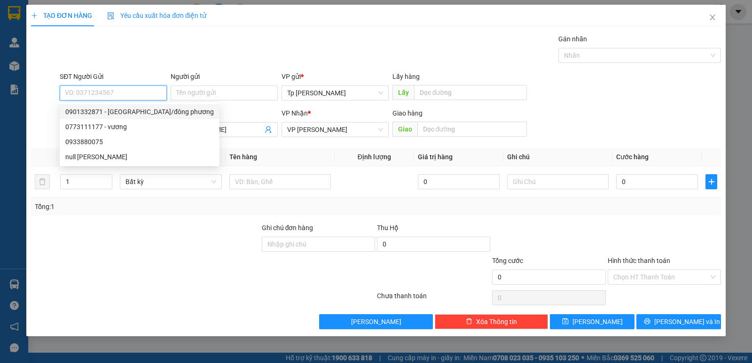
drag, startPoint x: 151, startPoint y: 109, endPoint x: 245, endPoint y: 154, distance: 104.2
click at [152, 109] on div "0901332871 - HỮU PHƯỚC/đông phương" at bounding box center [139, 112] width 148 height 10
type input "0901332871"
type input "HỮU PHƯỚC/đông phương"
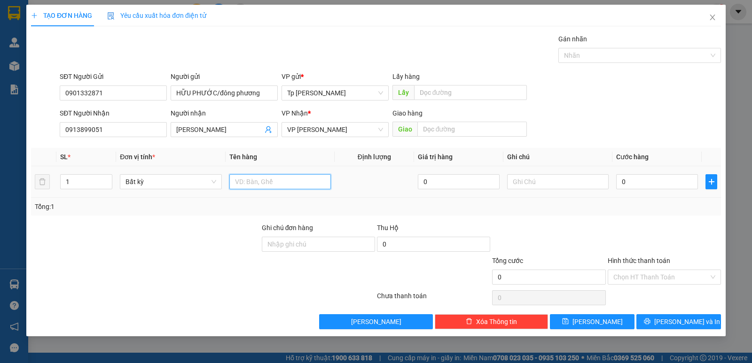
click at [274, 178] on input "text" at bounding box center [279, 181] width 101 height 15
type input "1H xám bocn nilon _ LK"
click at [627, 183] on input "0" at bounding box center [657, 181] width 82 height 15
type input "3"
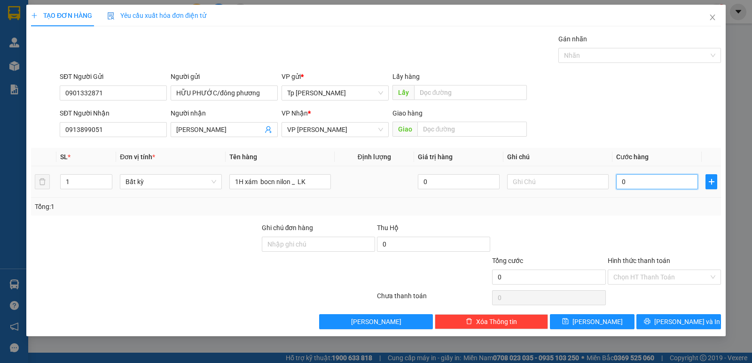
type input "3"
type input "30"
drag, startPoint x: 679, startPoint y: 180, endPoint x: 615, endPoint y: 189, distance: 64.1
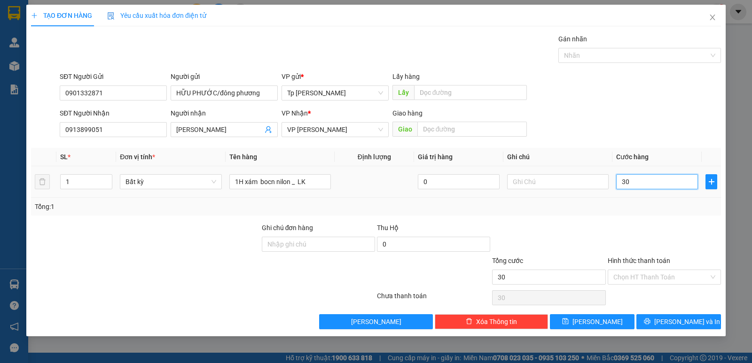
click at [615, 189] on td "30" at bounding box center [656, 181] width 89 height 31
type input "2"
type input "20"
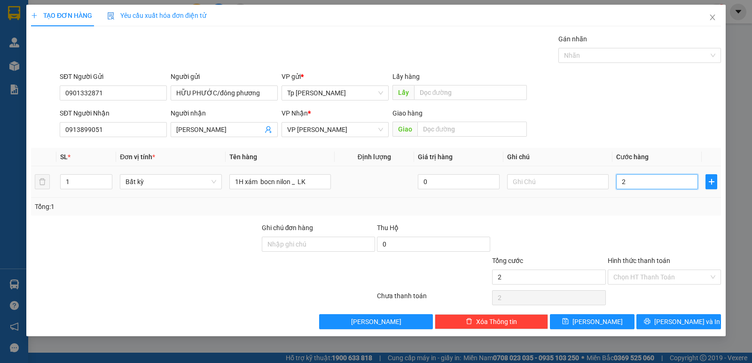
type input "20"
type input "20.000"
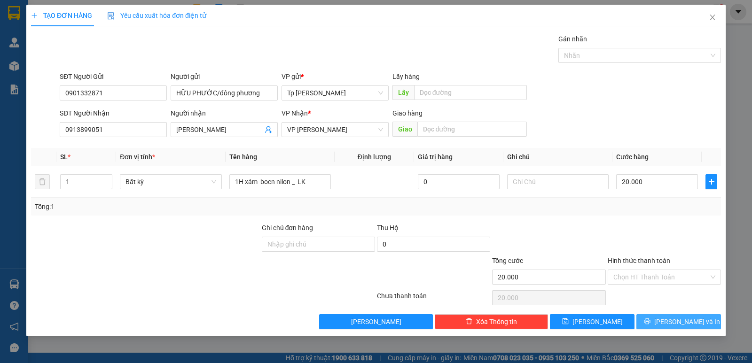
click at [675, 315] on button "Lưu và In" at bounding box center [678, 321] width 85 height 15
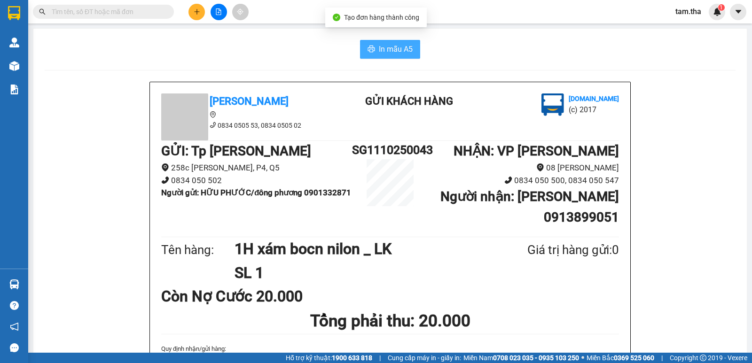
click at [389, 51] on span "In mẫu A5" at bounding box center [396, 49] width 34 height 12
drag, startPoint x: 196, startPoint y: 20, endPoint x: 196, endPoint y: 1, distance: 19.3
click at [196, 15] on div "Kết quả tìm kiếm ( 0 ) Bộ lọc No Data tam.tha 1" at bounding box center [376, 11] width 752 height 23
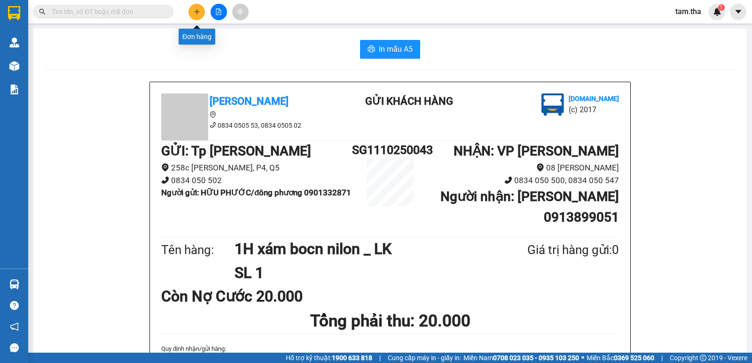
click at [192, 13] on button at bounding box center [196, 12] width 16 height 16
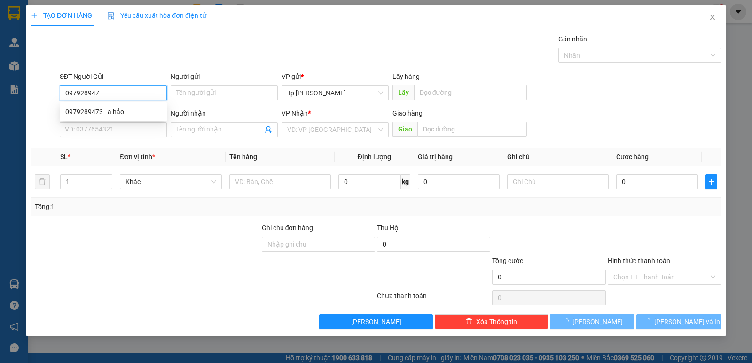
type input "0979289473"
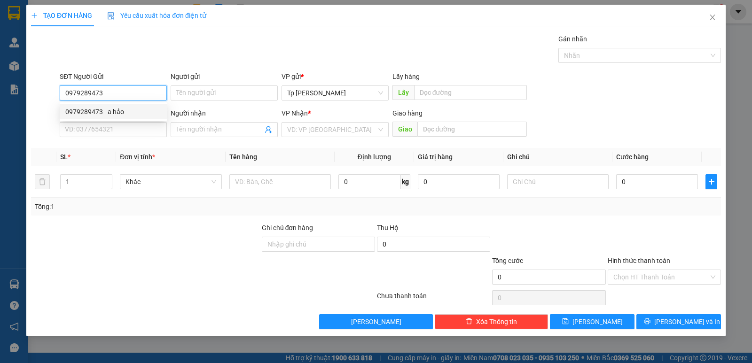
click at [112, 116] on div "0979289473 - a hảo" at bounding box center [113, 112] width 96 height 10
type input "a hảo"
type input "0867449594"
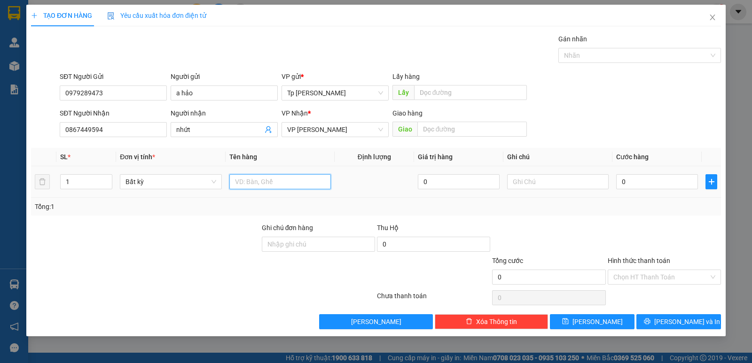
click at [249, 186] on input "text" at bounding box center [279, 181] width 101 height 15
click at [627, 186] on input "0" at bounding box center [657, 181] width 82 height 15
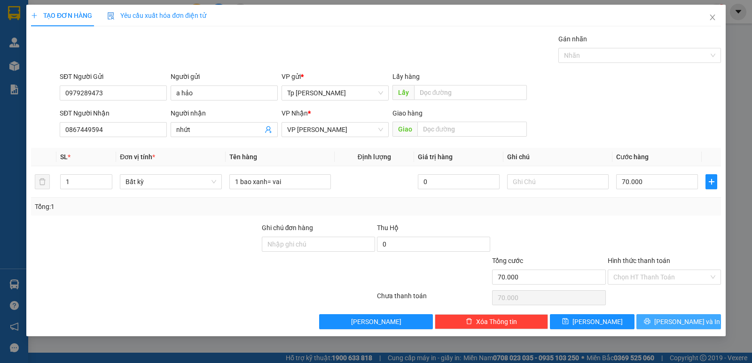
click at [687, 323] on span "Lưu và In" at bounding box center [687, 322] width 66 height 10
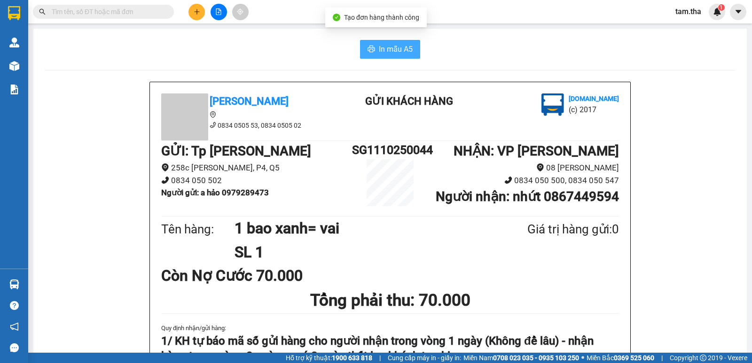
click at [392, 52] on span "In mẫu A5" at bounding box center [396, 49] width 34 height 12
click at [201, 12] on button at bounding box center [196, 12] width 16 height 16
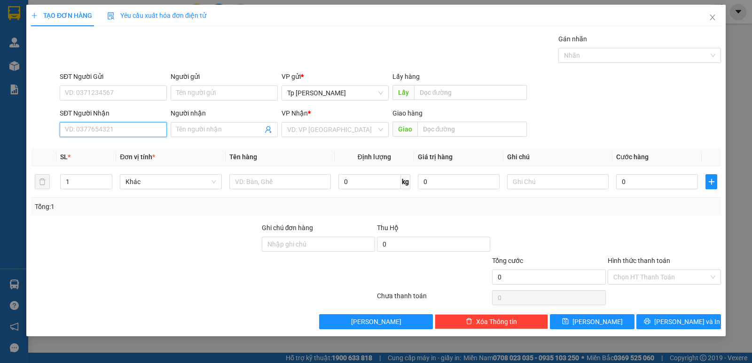
click at [130, 124] on input "SĐT Người Nhận" at bounding box center [113, 129] width 107 height 15
drag, startPoint x: 120, startPoint y: 145, endPoint x: 166, endPoint y: 174, distance: 54.5
click at [123, 148] on div "0933895658 - Hoàng Phi" at bounding box center [113, 148] width 96 height 10
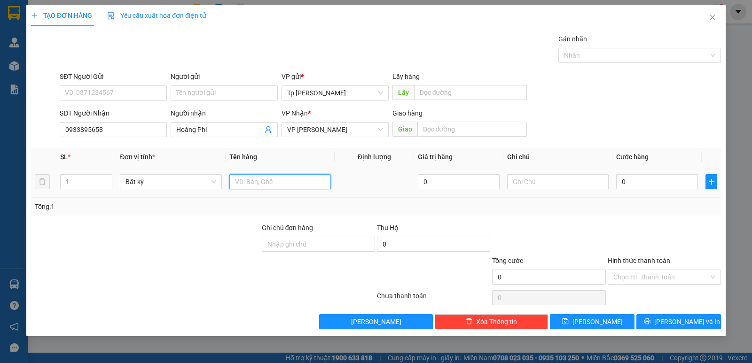
click at [273, 184] on input "text" at bounding box center [279, 181] width 101 height 15
click at [642, 186] on input "0" at bounding box center [657, 181] width 82 height 15
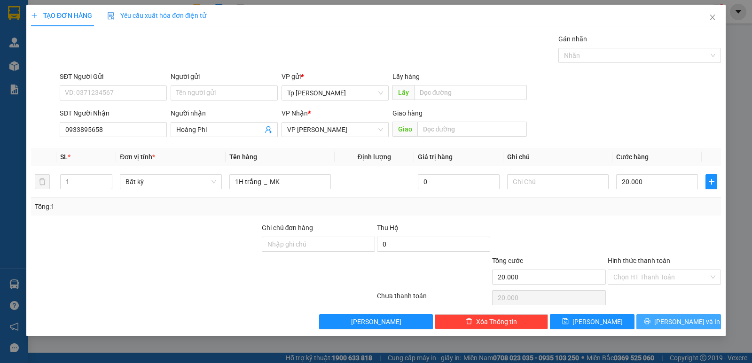
click at [677, 320] on span "Lưu và In" at bounding box center [687, 322] width 66 height 10
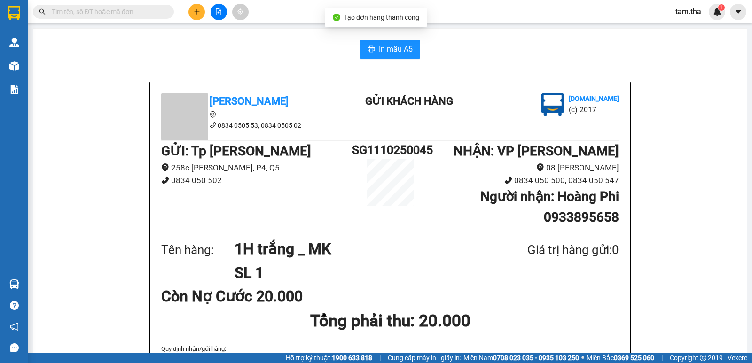
click at [367, 49] on icon "printer" at bounding box center [371, 49] width 8 height 8
click at [196, 7] on button at bounding box center [196, 12] width 16 height 16
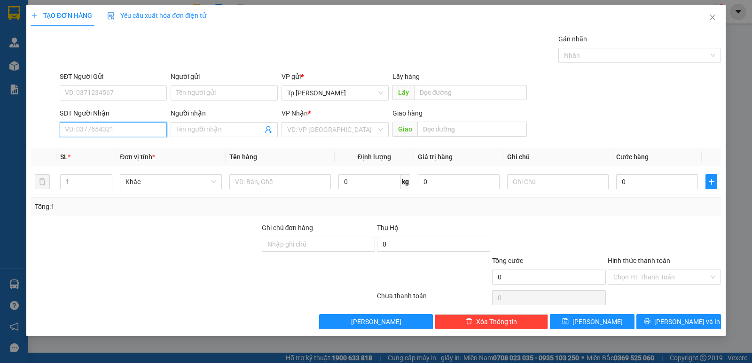
drag, startPoint x: 147, startPoint y: 126, endPoint x: 138, endPoint y: 122, distance: 10.1
click at [143, 125] on input "SĐT Người Nhận" at bounding box center [113, 129] width 107 height 15
click at [129, 148] on div "0368745113 - Quynh_ cháo" at bounding box center [113, 148] width 96 height 10
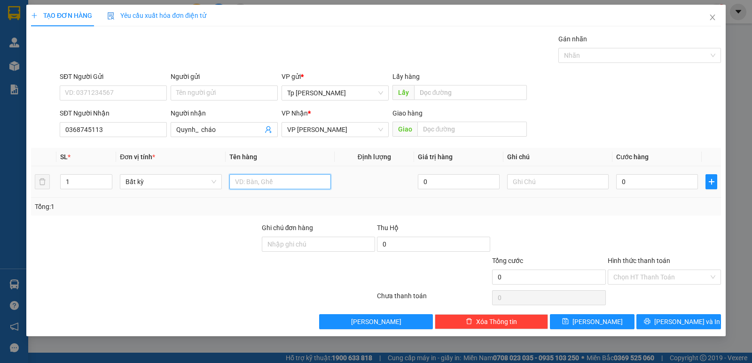
click at [256, 179] on input "text" at bounding box center [279, 181] width 101 height 15
click at [664, 175] on input "0" at bounding box center [657, 181] width 82 height 15
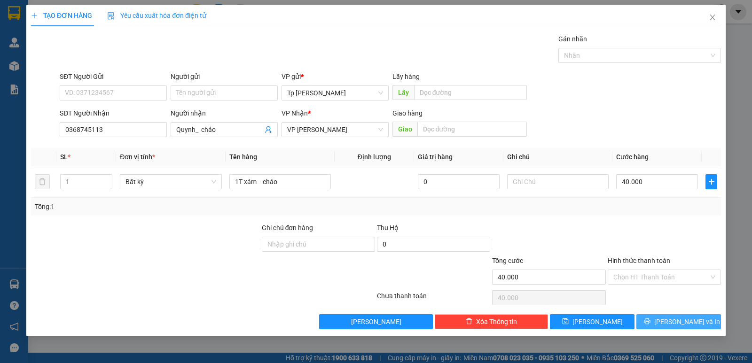
click at [650, 325] on icon "printer" at bounding box center [647, 321] width 7 height 7
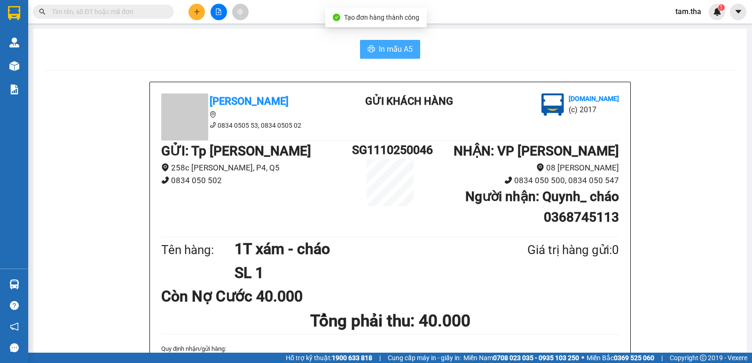
click at [386, 47] on span "In mẫu A5" at bounding box center [396, 49] width 34 height 12
click at [191, 9] on button at bounding box center [196, 12] width 16 height 16
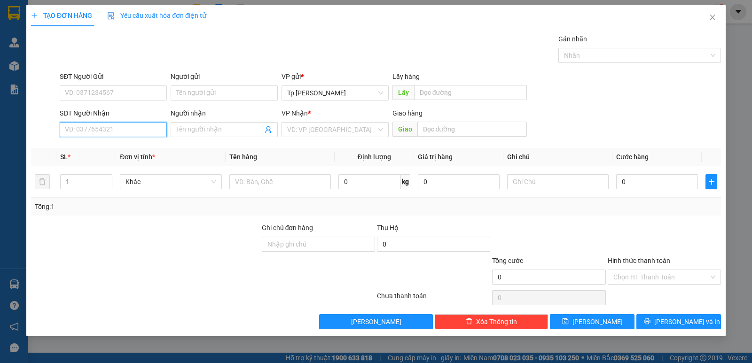
click at [125, 132] on input "SĐT Người Nhận" at bounding box center [113, 129] width 107 height 15
click at [129, 152] on div "0352240543 - Kim,cháo" at bounding box center [113, 148] width 96 height 10
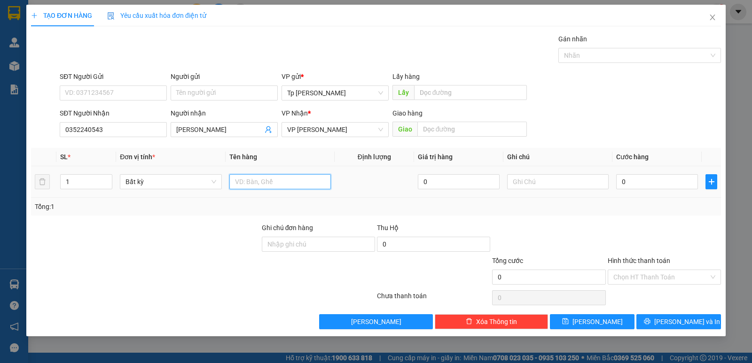
click at [253, 178] on input "text" at bounding box center [279, 181] width 101 height 15
click at [638, 187] on input "0" at bounding box center [657, 181] width 82 height 15
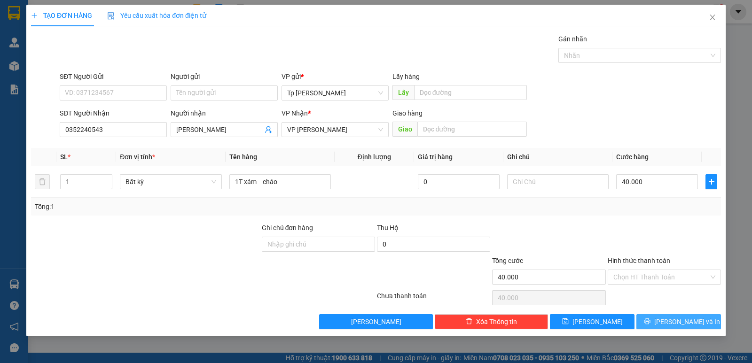
click at [659, 315] on button "Lưu và In" at bounding box center [678, 321] width 85 height 15
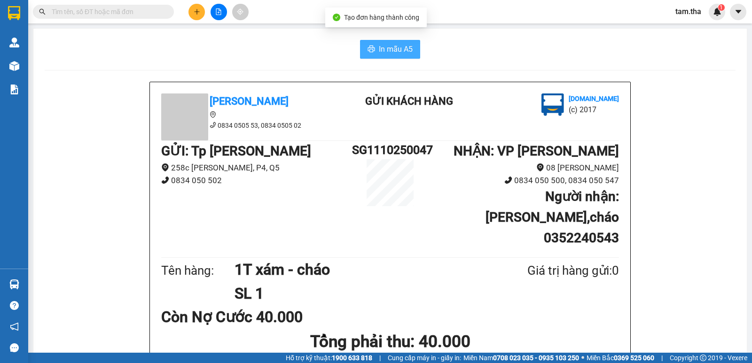
click at [382, 52] on span "In mẫu A5" at bounding box center [396, 49] width 34 height 12
click at [199, 16] on button at bounding box center [196, 12] width 16 height 16
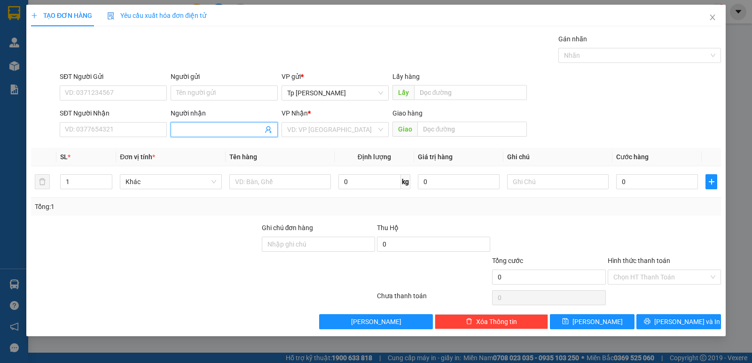
click at [203, 133] on input "Người nhận" at bounding box center [219, 130] width 86 height 10
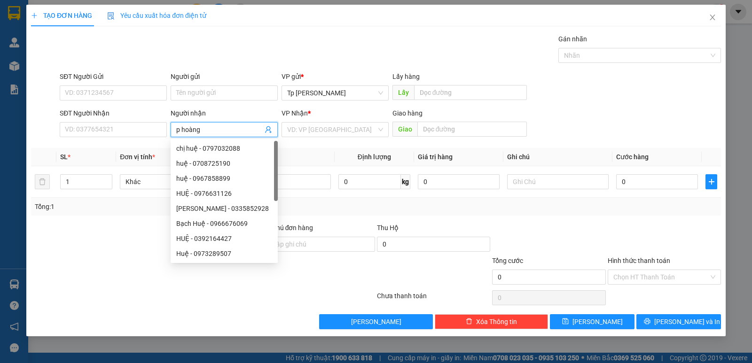
drag, startPoint x: 340, startPoint y: 117, endPoint x: 329, endPoint y: 121, distance: 11.0
click at [339, 117] on div "VP Nhận *" at bounding box center [334, 113] width 107 height 10
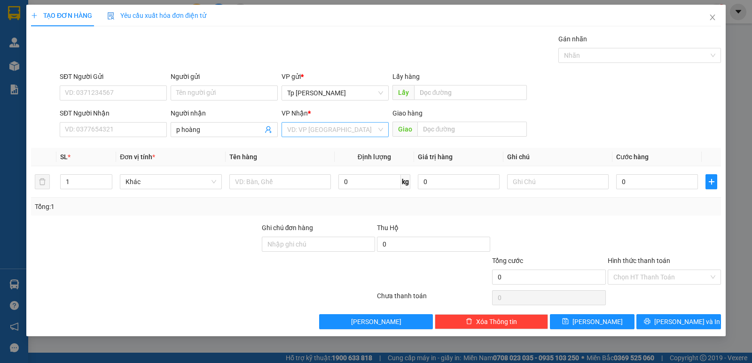
click at [323, 125] on input "search" at bounding box center [331, 130] width 89 height 14
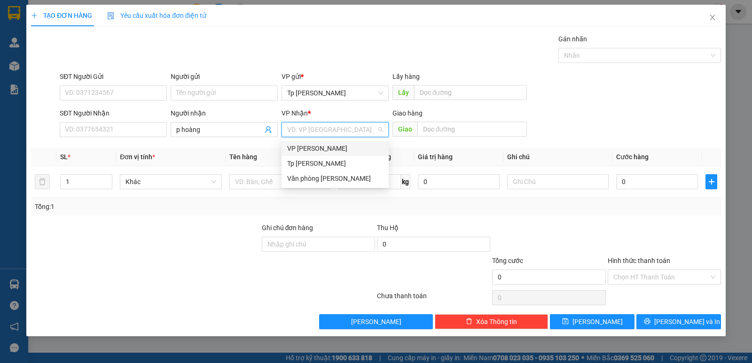
click at [299, 149] on div "VP Phan Rang" at bounding box center [335, 148] width 96 height 10
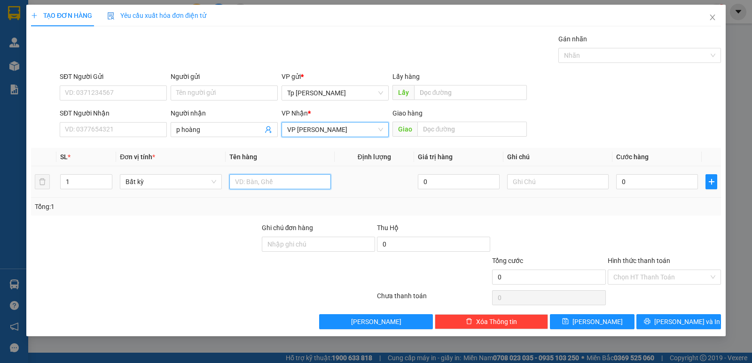
click at [257, 186] on input "text" at bounding box center [279, 181] width 101 height 15
click at [685, 178] on input "0" at bounding box center [657, 181] width 82 height 15
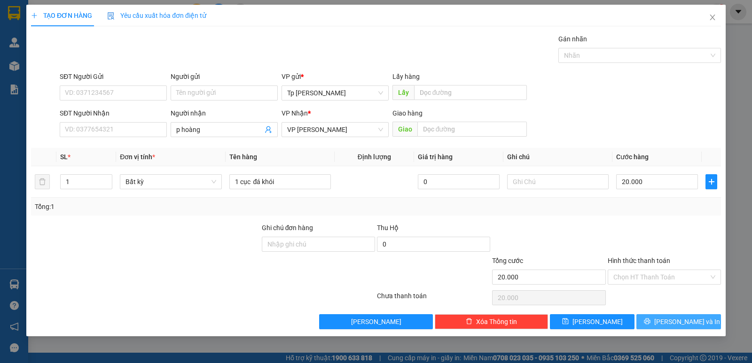
click at [674, 327] on span "Lưu và In" at bounding box center [687, 322] width 66 height 10
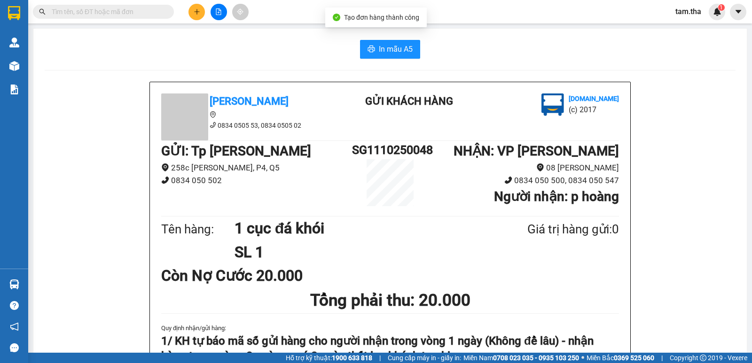
drag, startPoint x: 374, startPoint y: 54, endPoint x: 380, endPoint y: 54, distance: 5.7
click at [376, 55] on button "In mẫu A5" at bounding box center [390, 49] width 60 height 19
click at [201, 13] on button at bounding box center [196, 12] width 16 height 16
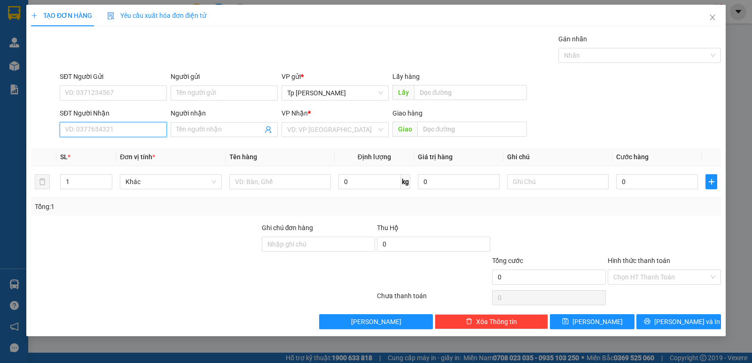
drag, startPoint x: 123, startPoint y: 124, endPoint x: 129, endPoint y: 133, distance: 10.2
click at [124, 125] on input "SĐT Người Nhận" at bounding box center [113, 129] width 107 height 15
drag, startPoint x: 97, startPoint y: 141, endPoint x: 121, endPoint y: 130, distance: 26.5
click at [98, 143] on div "0937312626 - SơnTHG" at bounding box center [113, 148] width 107 height 15
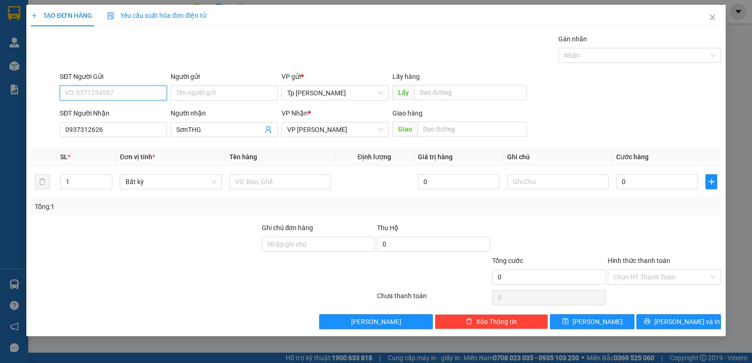
click at [125, 96] on input "SĐT Người Gửi" at bounding box center [113, 93] width 107 height 15
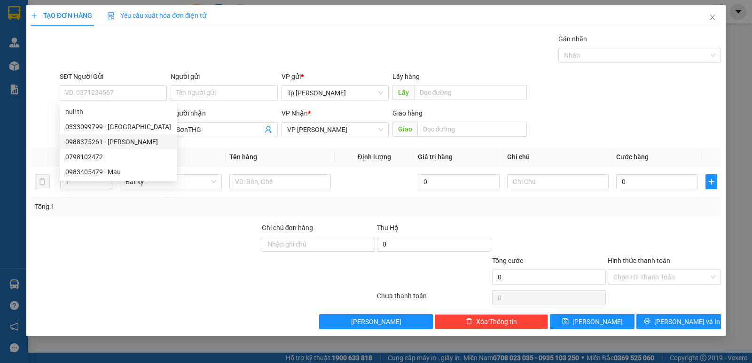
click at [231, 67] on div "Transit Pickup Surcharge Ids Transit Deliver Surcharge Ids Transit Deliver Surc…" at bounding box center [376, 182] width 690 height 296
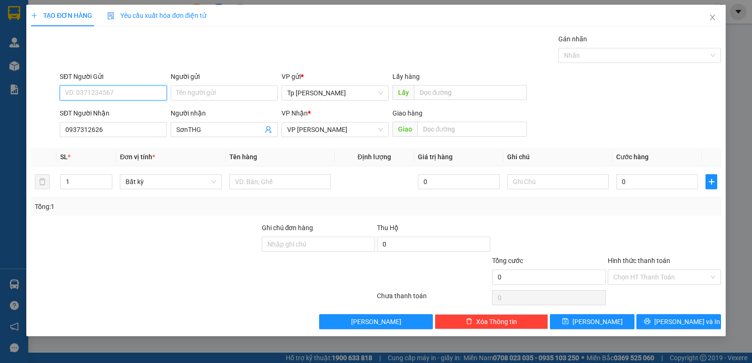
click at [127, 96] on input "SĐT Người Gửi" at bounding box center [113, 93] width 107 height 15
click at [241, 91] on input "Người gửi" at bounding box center [224, 93] width 107 height 15
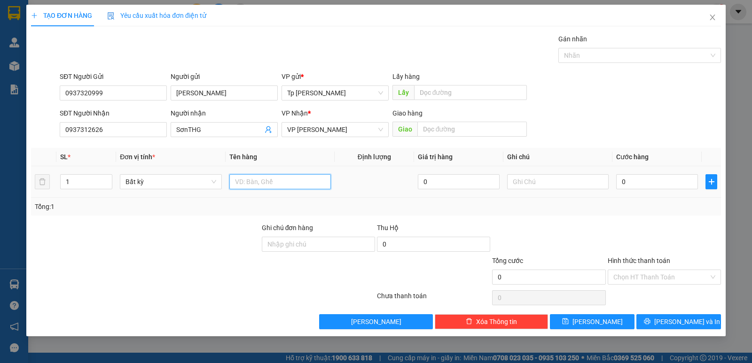
click at [297, 185] on input "text" at bounding box center [279, 181] width 101 height 15
click at [636, 181] on input "0" at bounding box center [657, 181] width 82 height 15
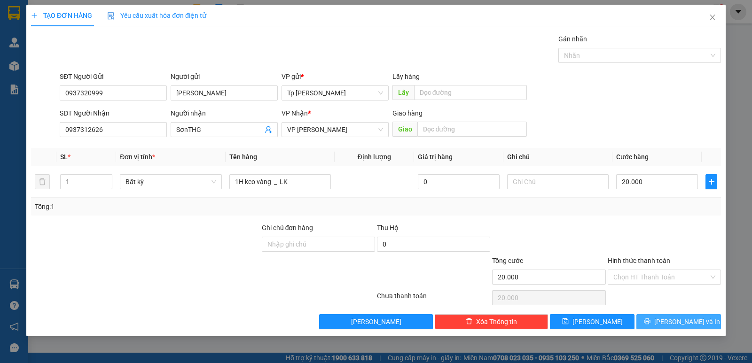
click at [674, 320] on span "Lưu và In" at bounding box center [687, 322] width 66 height 10
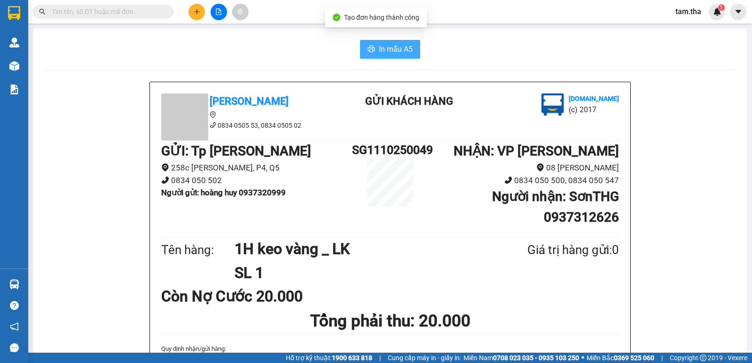
click at [382, 47] on span "In mẫu A5" at bounding box center [396, 49] width 34 height 12
click at [201, 10] on button at bounding box center [196, 12] width 16 height 16
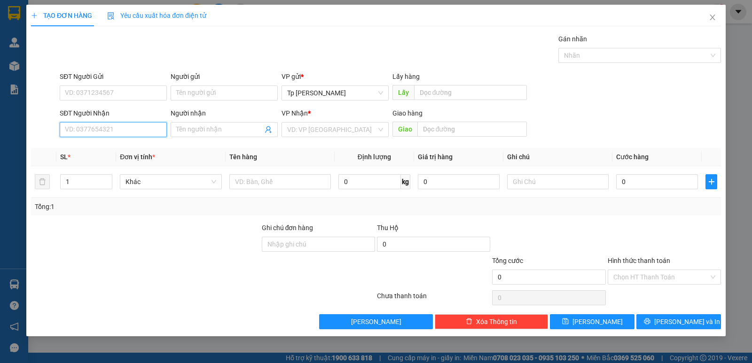
click at [129, 128] on input "SĐT Người Nhận" at bounding box center [113, 129] width 107 height 15
click at [163, 147] on div "0373364802 - bùi tấn đạt(NK việt đức)" at bounding box center [130, 148] width 131 height 10
click at [241, 172] on td at bounding box center [280, 181] width 109 height 31
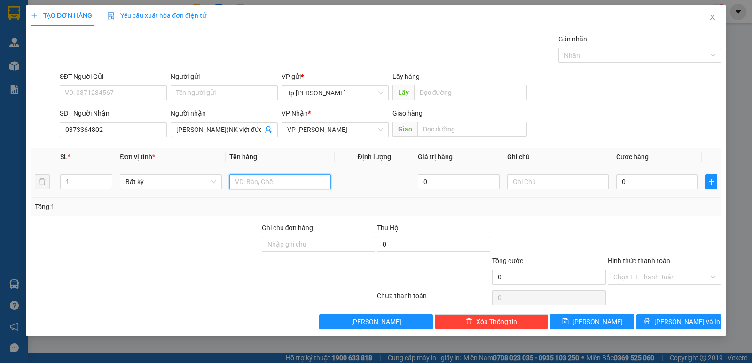
click at [251, 177] on input "text" at bounding box center [279, 181] width 101 height 15
click at [626, 186] on input "0" at bounding box center [657, 181] width 82 height 15
click at [554, 172] on td at bounding box center [557, 181] width 109 height 31
click at [553, 176] on input "text" at bounding box center [557, 181] width 101 height 15
click at [632, 273] on input "Hình thức thanh toán" at bounding box center [660, 277] width 95 height 14
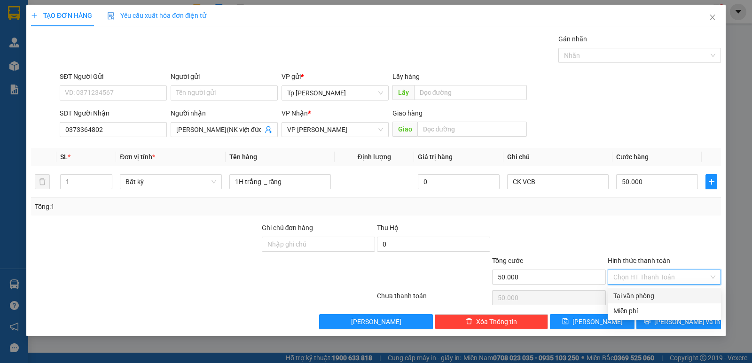
click at [644, 295] on div "Tại văn phòng" at bounding box center [664, 296] width 102 height 10
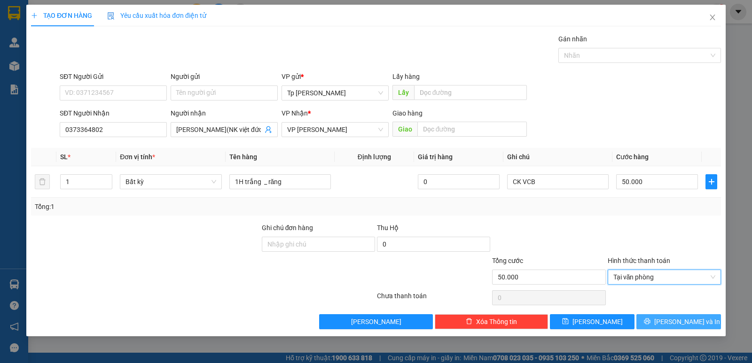
click at [671, 316] on button "Lưu và In" at bounding box center [678, 321] width 85 height 15
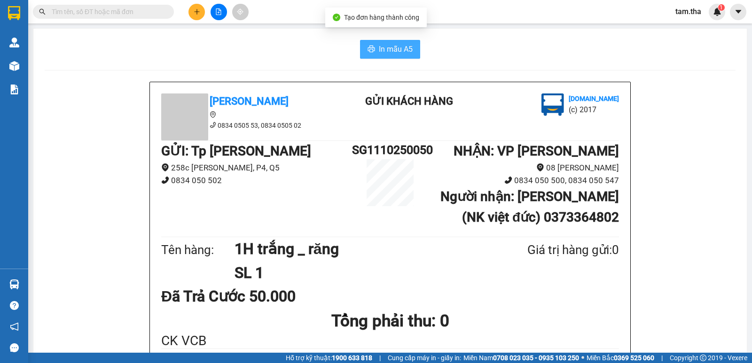
click at [370, 50] on icon "printer" at bounding box center [371, 49] width 8 height 8
click at [195, 10] on icon "plus" at bounding box center [197, 11] width 7 height 7
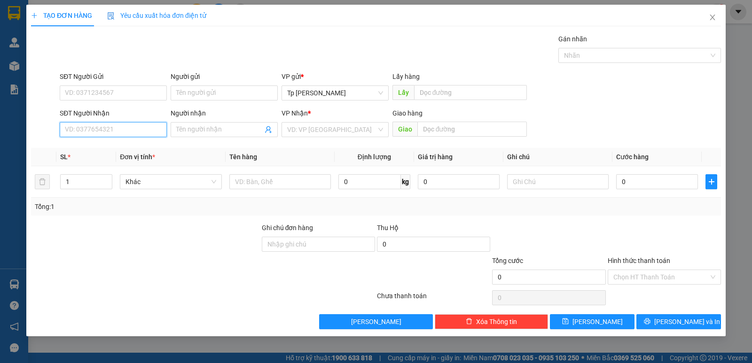
click at [119, 134] on input "SĐT Người Nhận" at bounding box center [113, 129] width 107 height 15
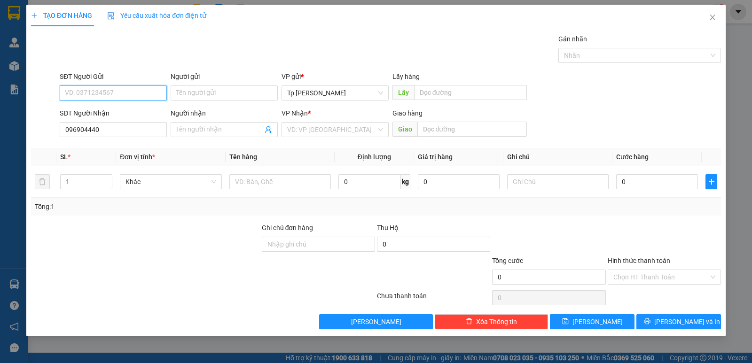
click at [120, 87] on input "SĐT Người Gửi" at bounding box center [113, 93] width 107 height 15
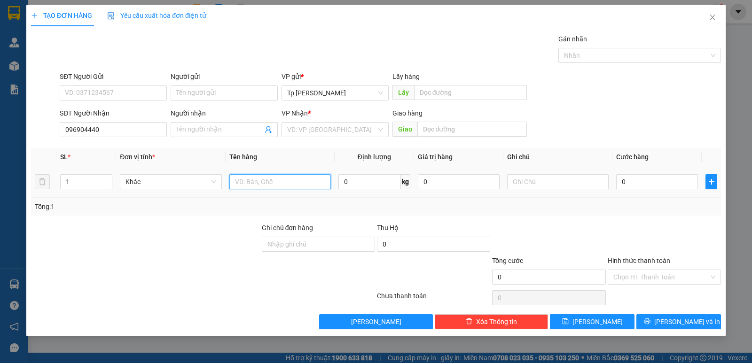
click at [261, 183] on input "text" at bounding box center [279, 181] width 101 height 15
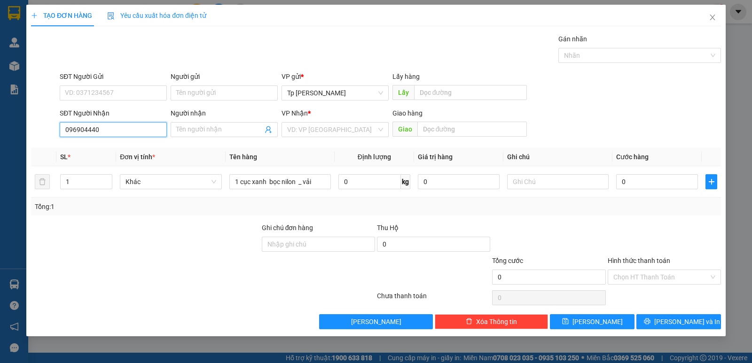
click at [114, 126] on input "096904440" at bounding box center [113, 129] width 107 height 15
click at [85, 131] on input "096904440" at bounding box center [113, 129] width 107 height 15
click at [79, 122] on input "096904440" at bounding box center [113, 129] width 107 height 15
click at [126, 152] on div "0969604440 - bé hà" at bounding box center [118, 148] width 106 height 10
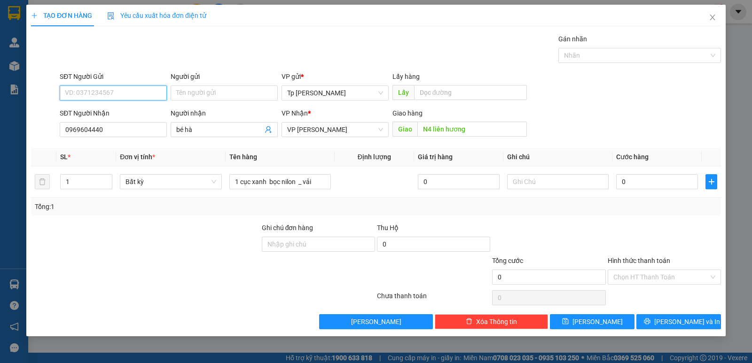
click at [121, 95] on input "SĐT Người Gửi" at bounding box center [113, 93] width 107 height 15
drag, startPoint x: 124, startPoint y: 116, endPoint x: 305, endPoint y: 142, distance: 183.3
click at [124, 116] on div "0777406014 - Huan" at bounding box center [113, 112] width 96 height 10
click at [632, 191] on div "0" at bounding box center [657, 181] width 82 height 19
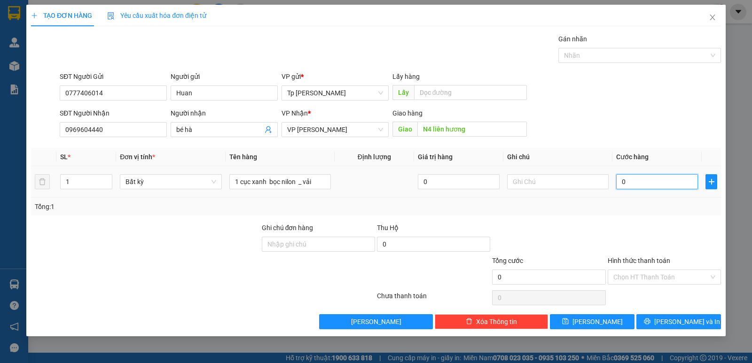
click at [627, 186] on input "0" at bounding box center [657, 181] width 82 height 15
drag, startPoint x: 640, startPoint y: 213, endPoint x: 651, endPoint y: 216, distance: 10.7
click at [642, 213] on div "Tổng: 1" at bounding box center [376, 207] width 690 height 18
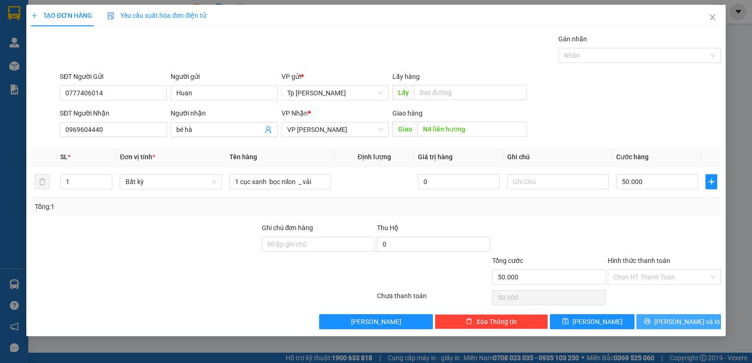
click at [664, 316] on button "Lưu và In" at bounding box center [678, 321] width 85 height 15
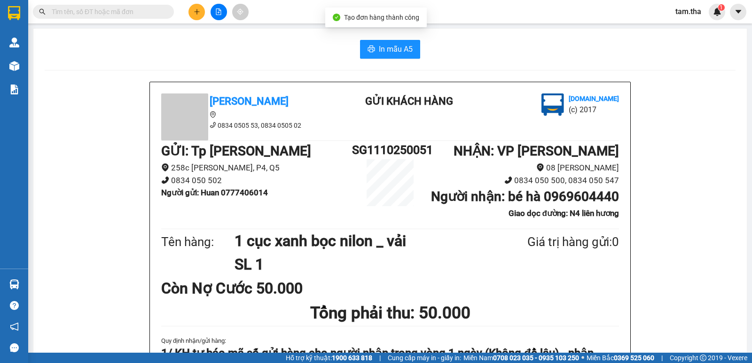
click at [372, 56] on button "In mẫu A5" at bounding box center [390, 49] width 60 height 19
click at [202, 19] on div at bounding box center [218, 12] width 70 height 16
click at [195, 16] on button at bounding box center [196, 12] width 16 height 16
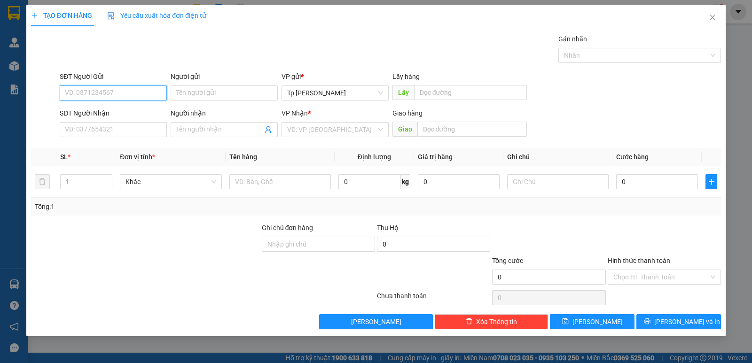
click at [121, 94] on input "SĐT Người Gửi" at bounding box center [113, 93] width 107 height 15
click at [131, 105] on div "0973610290 - Hậu" at bounding box center [113, 111] width 107 height 15
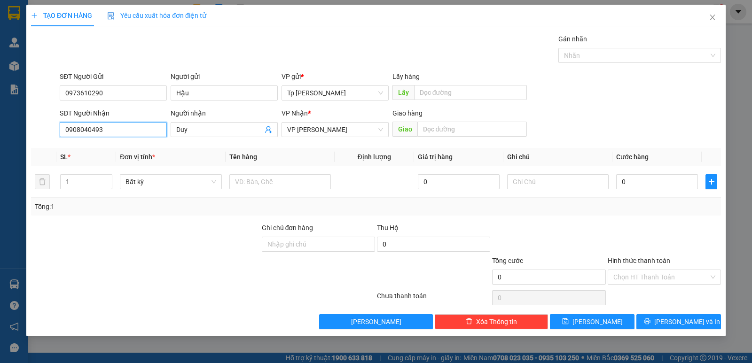
drag, startPoint x: 120, startPoint y: 125, endPoint x: 59, endPoint y: 128, distance: 61.1
click at [57, 125] on div "SĐT Người Nhận 0908040493 0908040493 Người nhận Duy VP Nhận * VP Phan Rang Giao…" at bounding box center [376, 124] width 692 height 33
click at [83, 151] on div "0971088907 - CTY ANH QUÂN" at bounding box center [113, 148] width 96 height 10
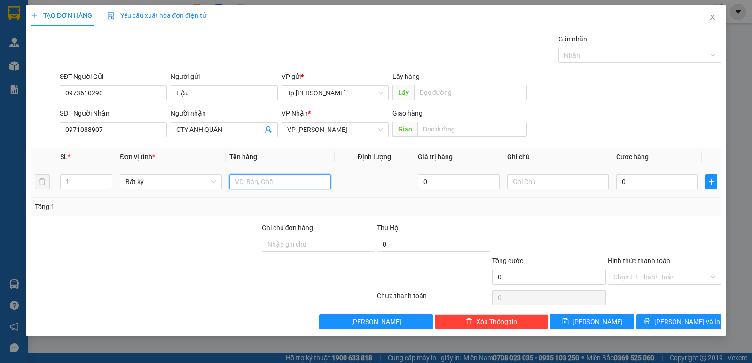
click at [259, 178] on input "text" at bounding box center [279, 181] width 101 height 15
click at [639, 183] on input "0" at bounding box center [657, 181] width 82 height 15
drag, startPoint x: 677, startPoint y: 219, endPoint x: 694, endPoint y: 304, distance: 86.3
click at [676, 219] on div "Transit Pickup Surcharge Ids Transit Deliver Surcharge Ids Transit Deliver Surc…" at bounding box center [376, 182] width 690 height 296
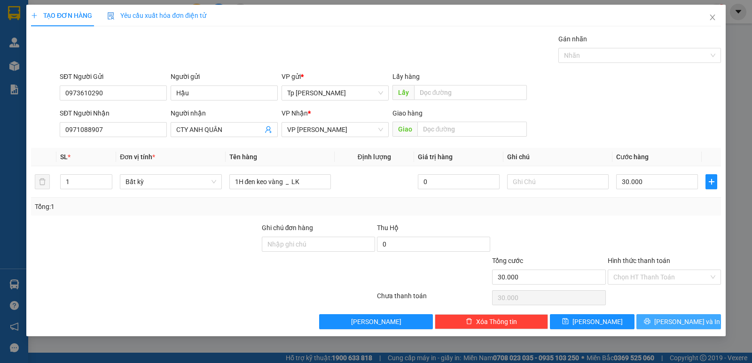
drag, startPoint x: 694, startPoint y: 315, endPoint x: 663, endPoint y: 310, distance: 32.0
click at [694, 315] on button "Lưu và In" at bounding box center [678, 321] width 85 height 15
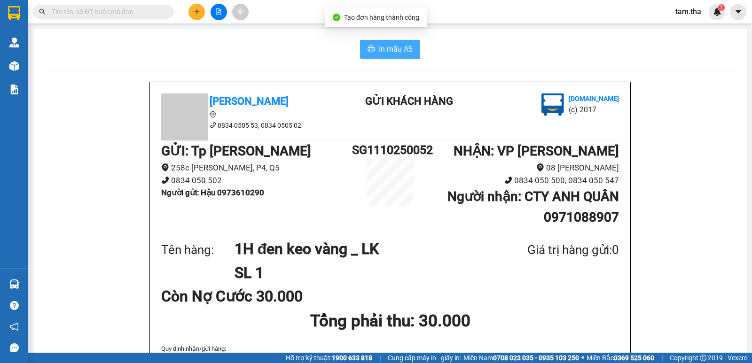
click at [384, 41] on button "In mẫu A5" at bounding box center [390, 49] width 60 height 19
click at [198, 17] on button at bounding box center [196, 12] width 16 height 16
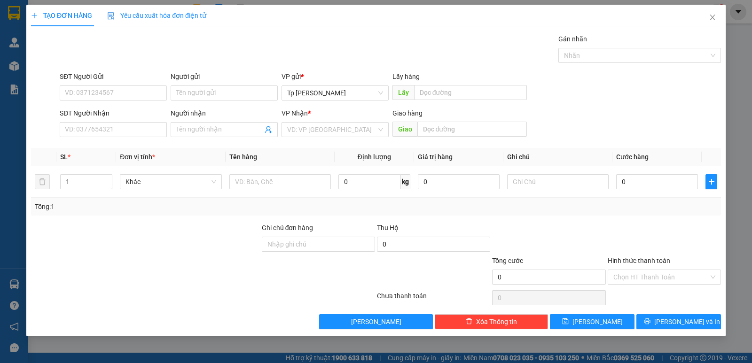
click at [106, 138] on div "SĐT Người Nhận VD: 0377654321" at bounding box center [113, 124] width 107 height 33
click at [115, 132] on input "SĐT Người Nhận" at bounding box center [113, 129] width 107 height 15
click at [111, 143] on div "0832618618 - dương LAP PT" at bounding box center [113, 148] width 107 height 15
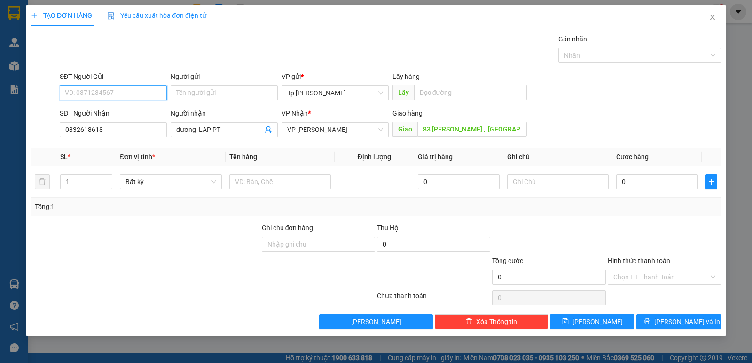
click at [132, 89] on input "SĐT Người Gửi" at bounding box center [113, 93] width 107 height 15
click at [138, 131] on div "0835555445 - Cty VCad" at bounding box center [119, 127] width 109 height 10
click at [297, 173] on div at bounding box center [279, 181] width 101 height 19
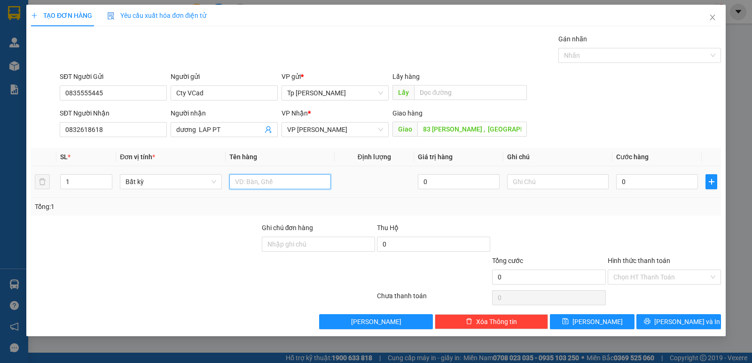
click at [314, 178] on input "text" at bounding box center [279, 181] width 101 height 15
click at [640, 182] on input "0" at bounding box center [657, 181] width 82 height 15
click at [641, 278] on input "Hình thức thanh toán" at bounding box center [660, 277] width 95 height 14
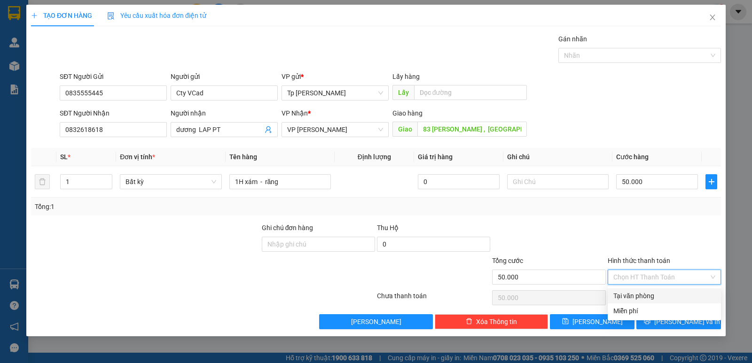
click at [647, 294] on div "Tại văn phòng" at bounding box center [664, 296] width 102 height 10
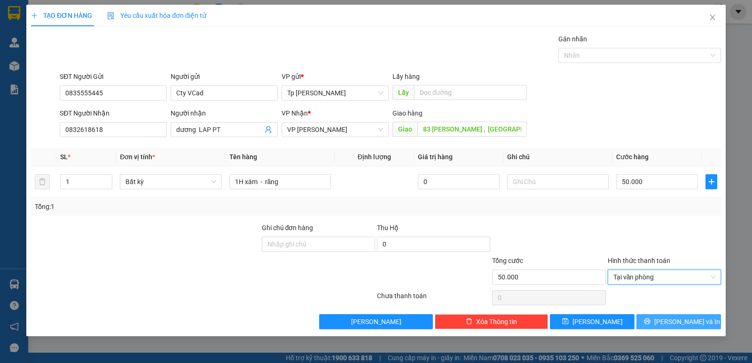
drag, startPoint x: 660, startPoint y: 319, endPoint x: 650, endPoint y: 309, distance: 14.0
click at [650, 320] on icon "printer" at bounding box center [647, 321] width 7 height 7
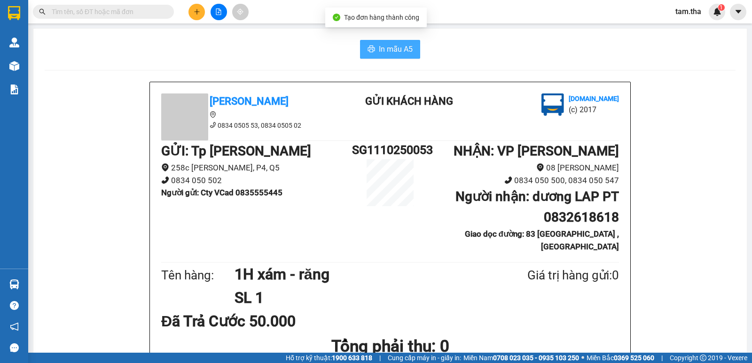
click at [372, 47] on button "In mẫu A5" at bounding box center [390, 49] width 60 height 19
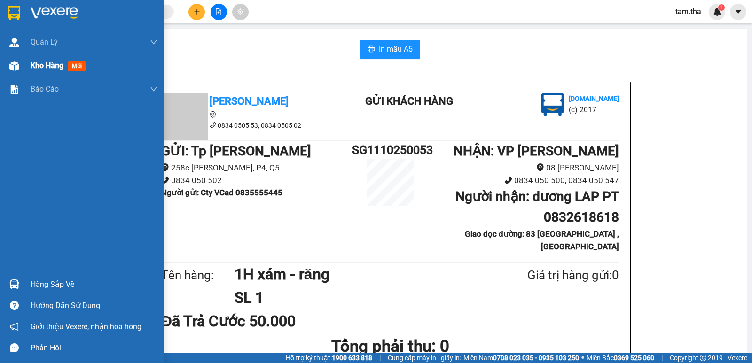
click at [20, 66] on div at bounding box center [14, 66] width 16 height 16
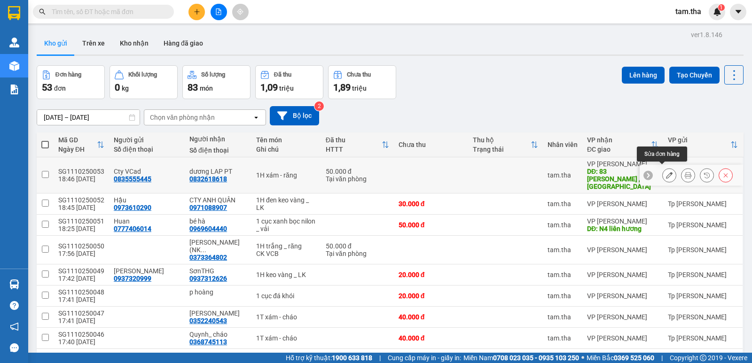
click at [666, 172] on icon at bounding box center [669, 175] width 7 height 7
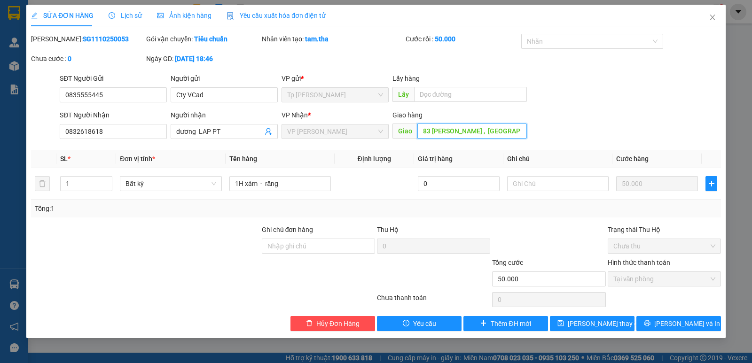
click at [477, 136] on input "83 trần phú , p phủ hà" at bounding box center [472, 131] width 110 height 15
click at [585, 319] on span "Lưu thay đổi" at bounding box center [605, 324] width 75 height 10
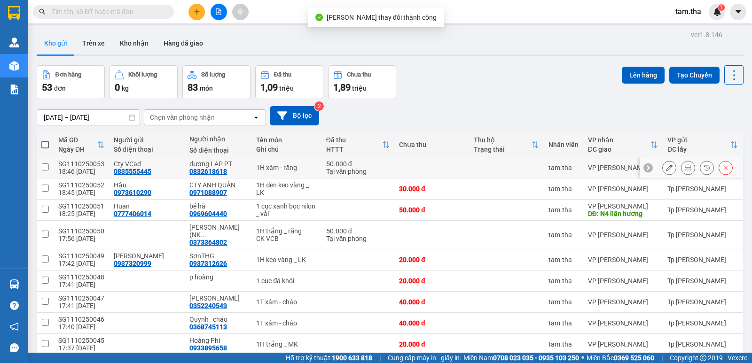
click at [685, 168] on icon at bounding box center [688, 167] width 7 height 7
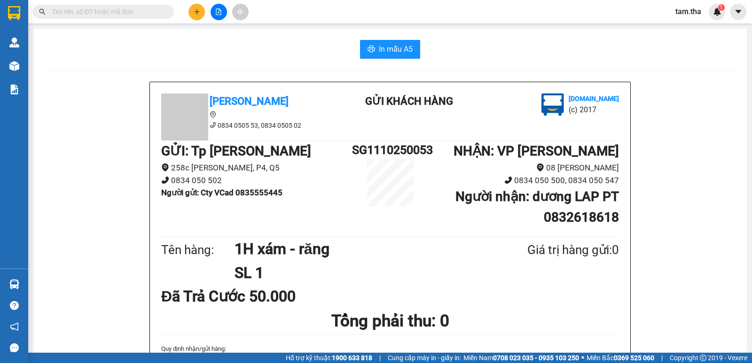
click at [397, 58] on button "In mẫu A5" at bounding box center [390, 49] width 60 height 19
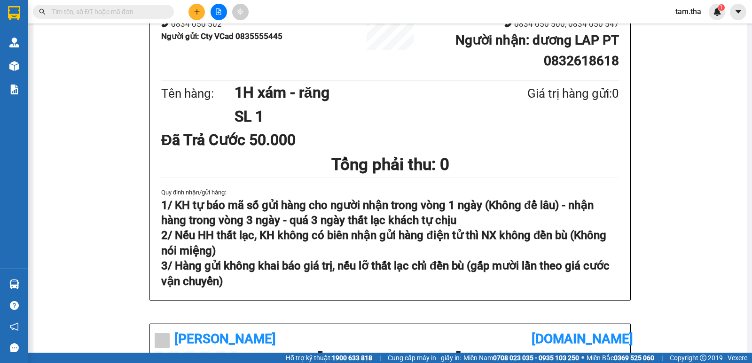
scroll to position [78, 0]
